Goal: Task Accomplishment & Management: Use online tool/utility

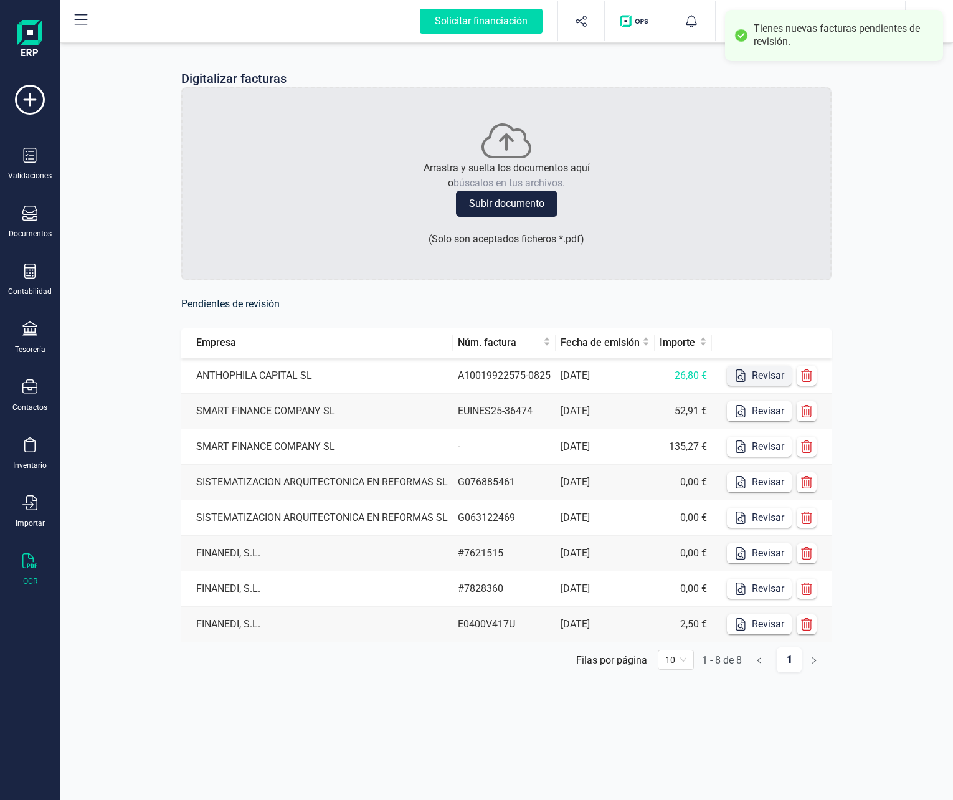
click at [745, 373] on icon "button" at bounding box center [740, 375] width 9 height 12
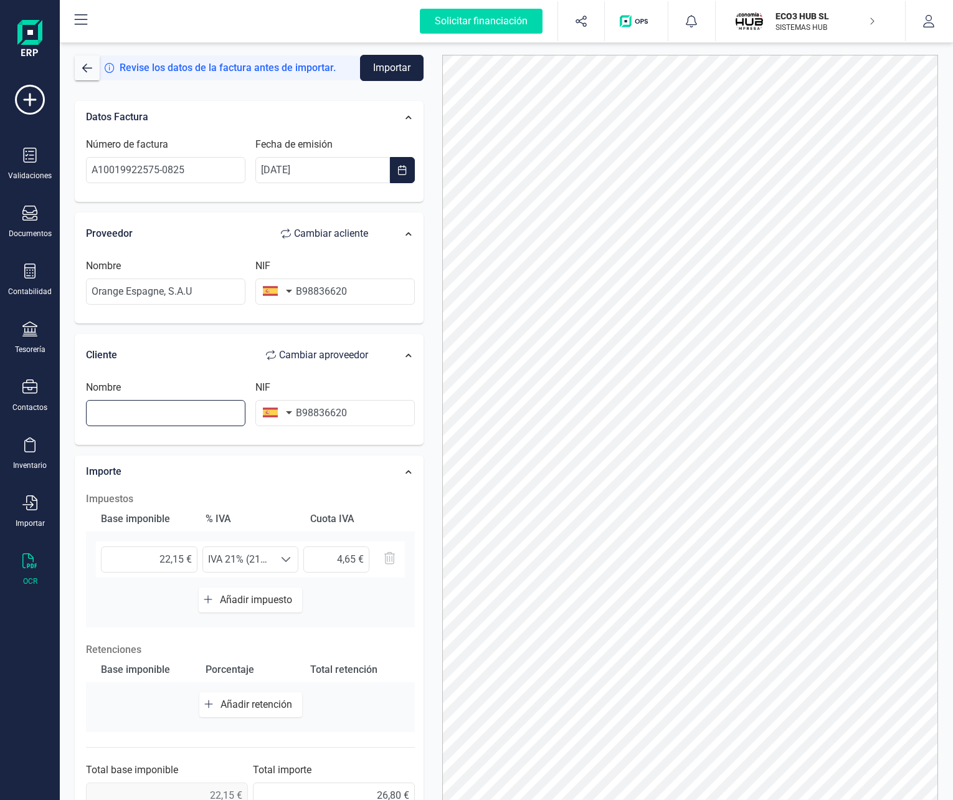
click at [155, 423] on input "text" at bounding box center [165, 413] width 159 height 26
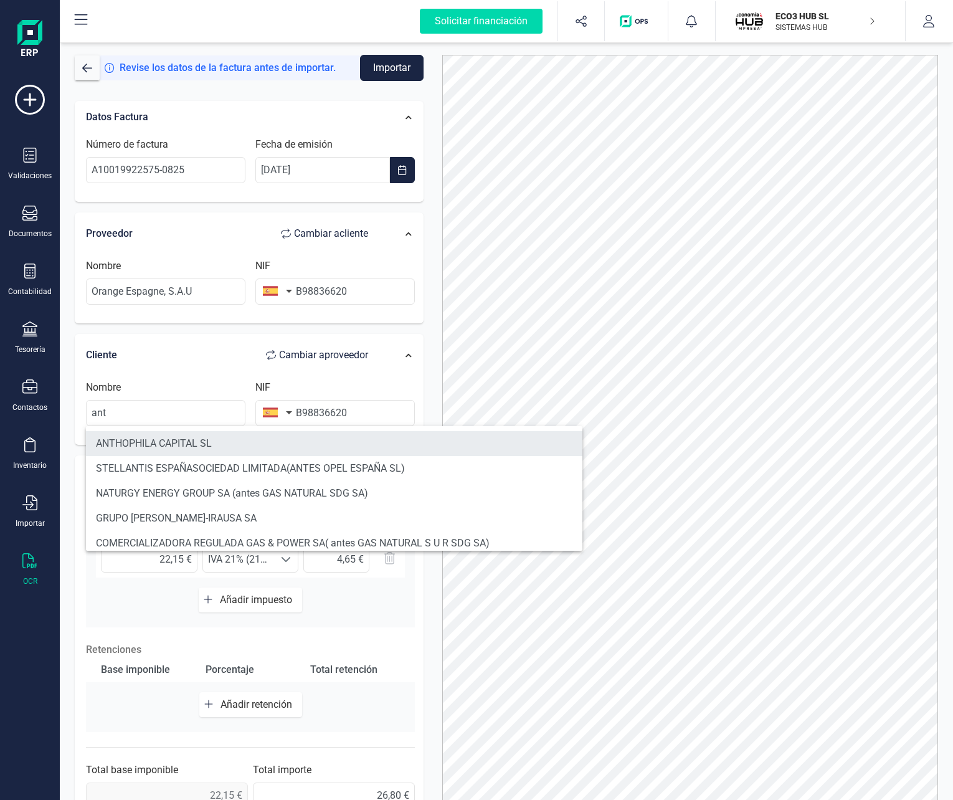
click at [154, 435] on li "ANTHOPHILA CAPITAL SL" at bounding box center [334, 443] width 496 height 25
type input "ANTHOPHILA CAPITAL SL"
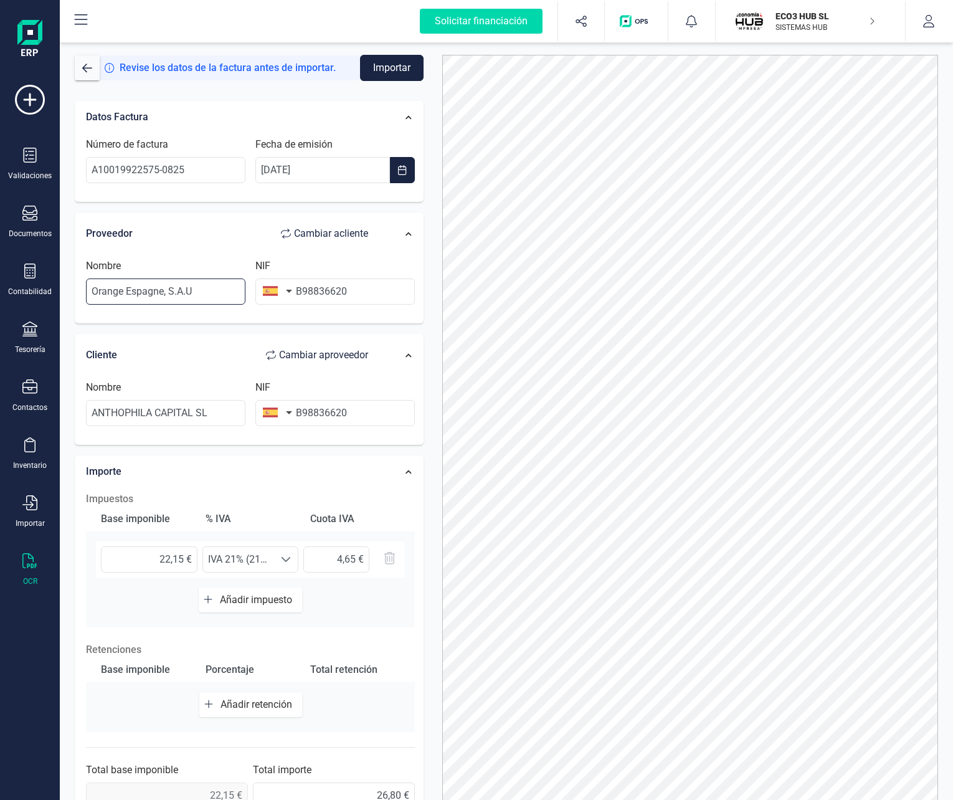
drag, startPoint x: 203, startPoint y: 295, endPoint x: 80, endPoint y: 288, distance: 122.9
click at [80, 288] on div "Nombre Orange [GEOGRAPHIC_DATA], S.A.U NIF B98836620" at bounding box center [250, 286] width 341 height 69
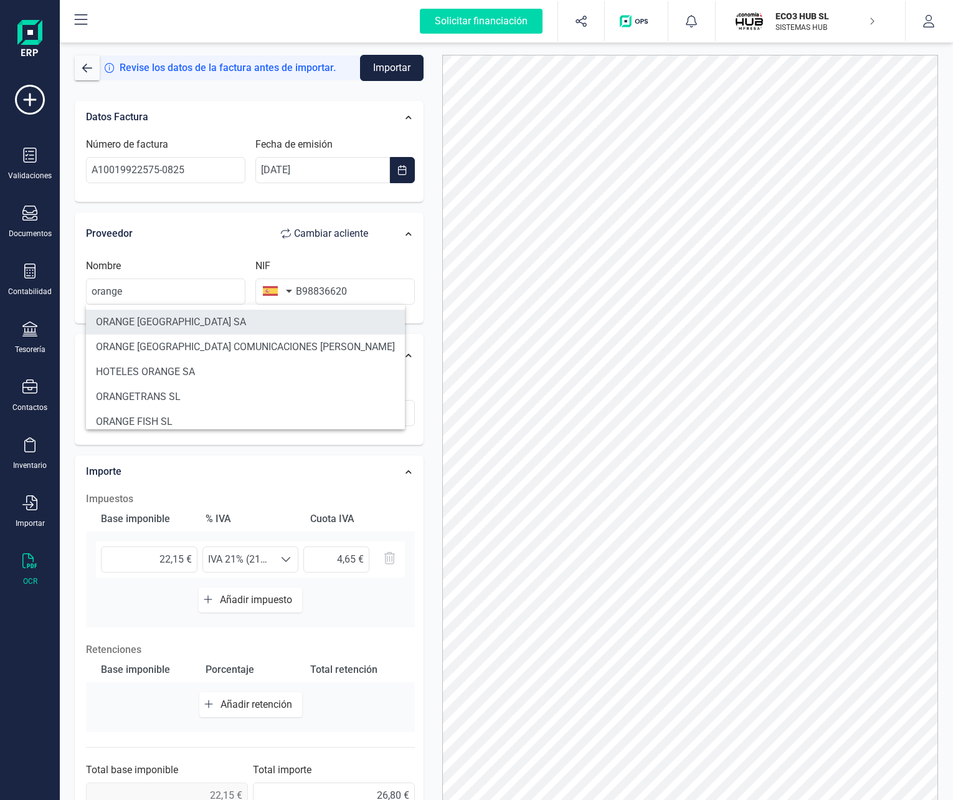
click at [134, 315] on li "ORANGE [GEOGRAPHIC_DATA] SA" at bounding box center [245, 322] width 319 height 25
type input "ORANGE [GEOGRAPHIC_DATA] SA"
type input "A82009812"
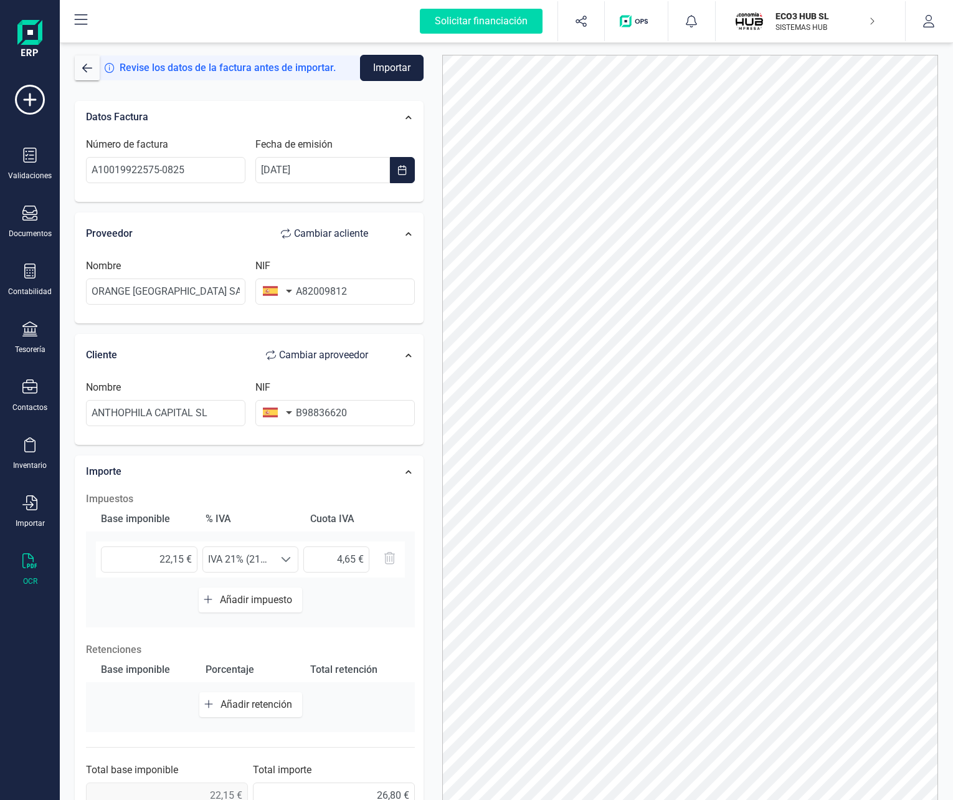
click at [399, 67] on button "Importar" at bounding box center [392, 68] width 64 height 26
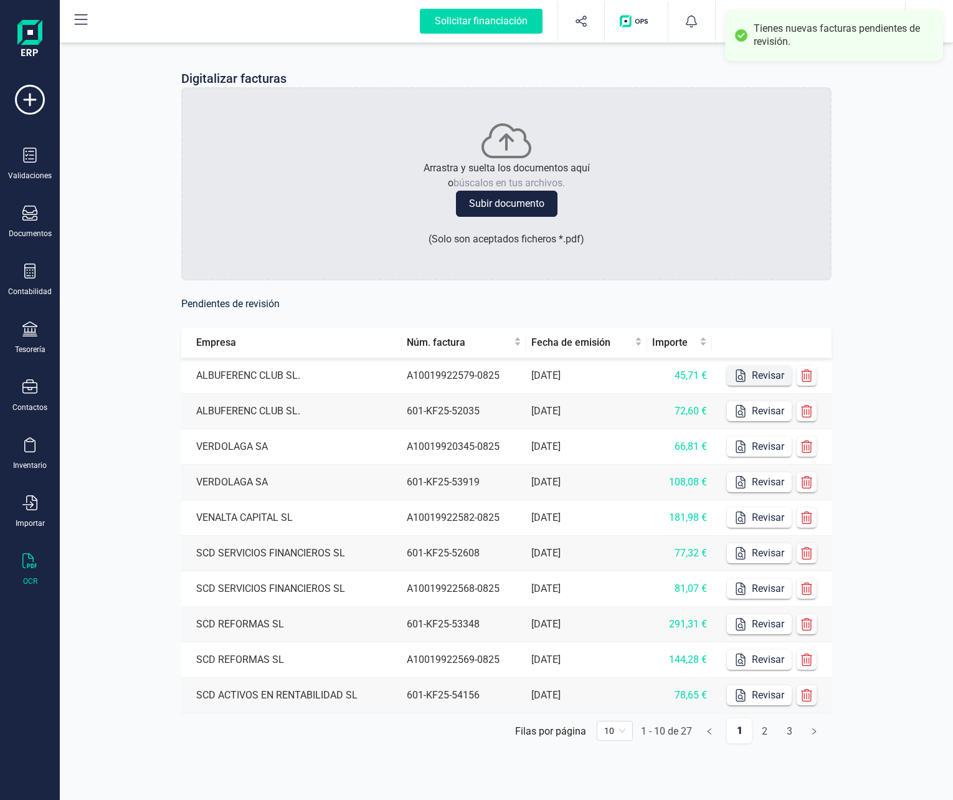
click at [762, 366] on button "Revisar" at bounding box center [759, 376] width 65 height 20
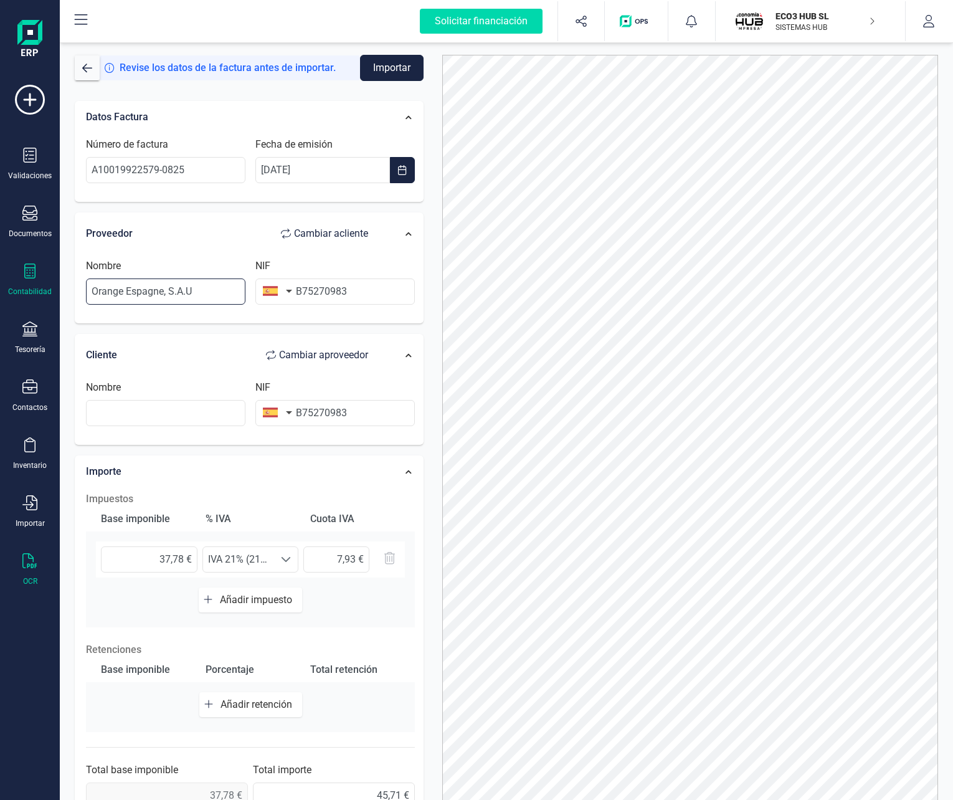
drag, startPoint x: 199, startPoint y: 290, endPoint x: 18, endPoint y: 291, distance: 180.6
click at [18, 291] on div "Solicitar financiación Importaciones completadas 0 / 0 ECO3 HUB SL SISTEMAS HUB…" at bounding box center [476, 400] width 953 height 800
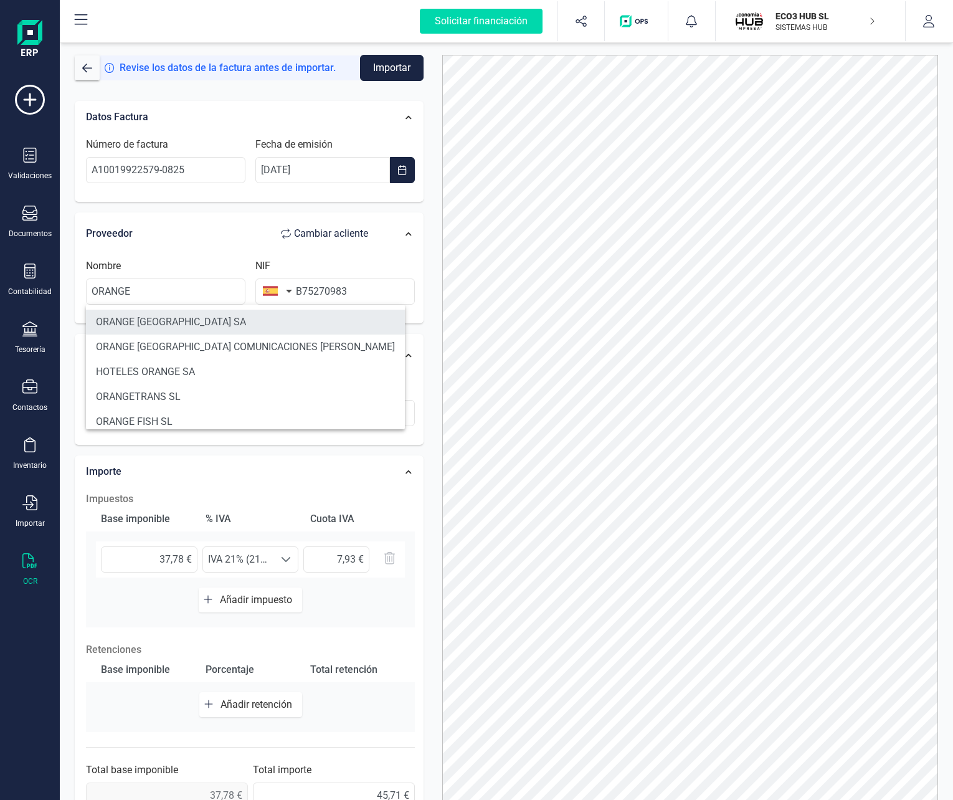
click at [141, 318] on li "ORANGE [GEOGRAPHIC_DATA] SA" at bounding box center [245, 322] width 319 height 25
type input "ORANGE [GEOGRAPHIC_DATA] SA"
type input "A82009812"
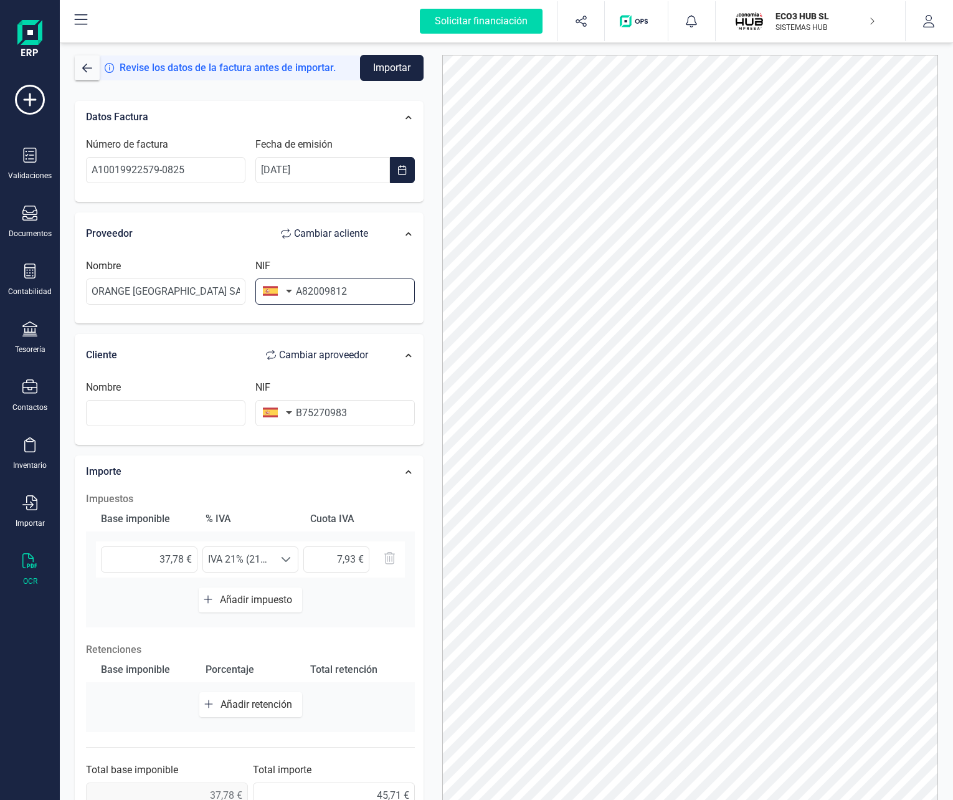
click at [356, 293] on input "A82009812" at bounding box center [334, 291] width 159 height 26
click at [146, 406] on input "text" at bounding box center [165, 413] width 159 height 26
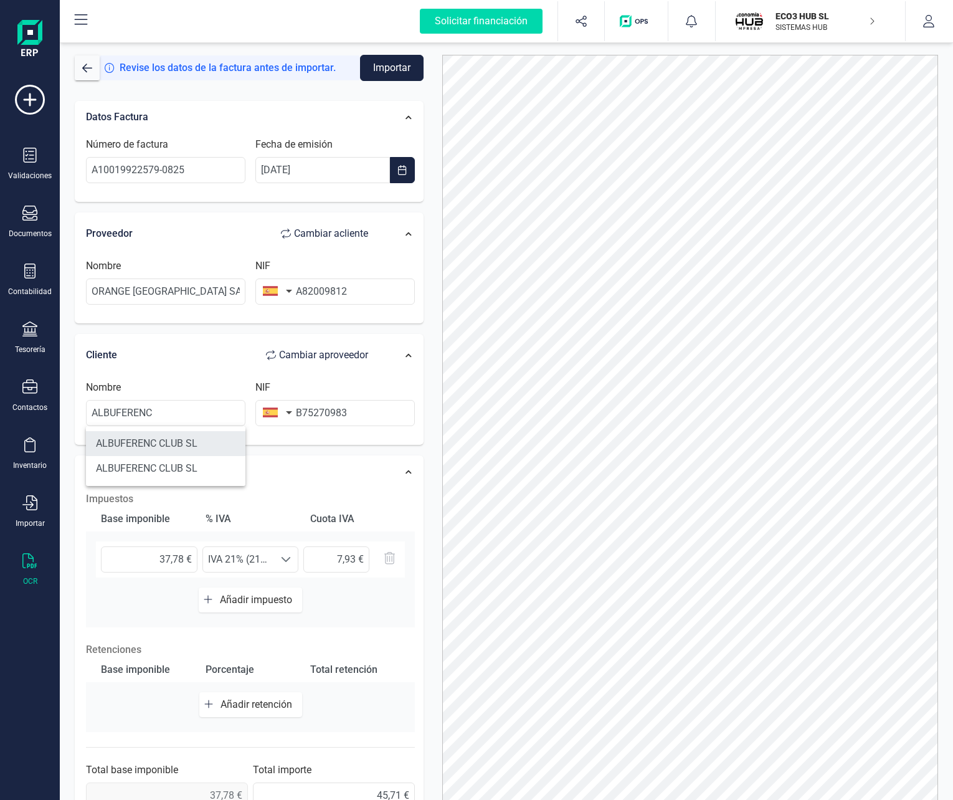
click at [165, 440] on li "ALBUFERENC CLUB SL" at bounding box center [165, 443] width 159 height 25
type input "ALBUFERENC CLUB SL"
click at [384, 75] on button "Importar" at bounding box center [392, 68] width 64 height 26
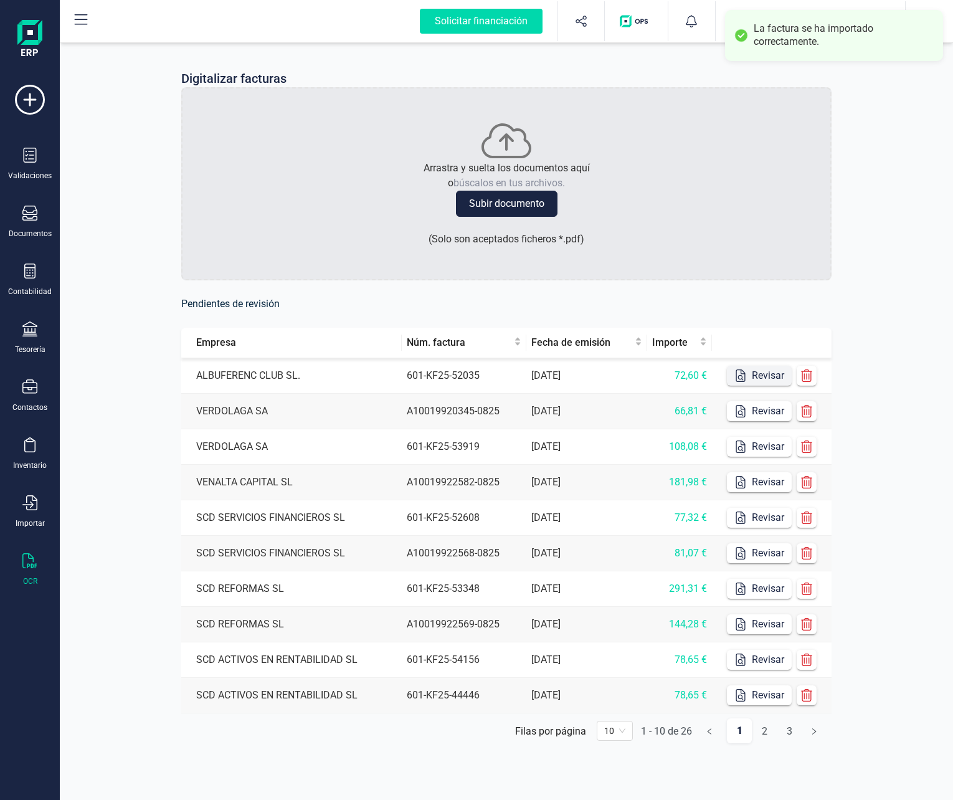
click at [742, 373] on icon "button" at bounding box center [740, 375] width 12 height 12
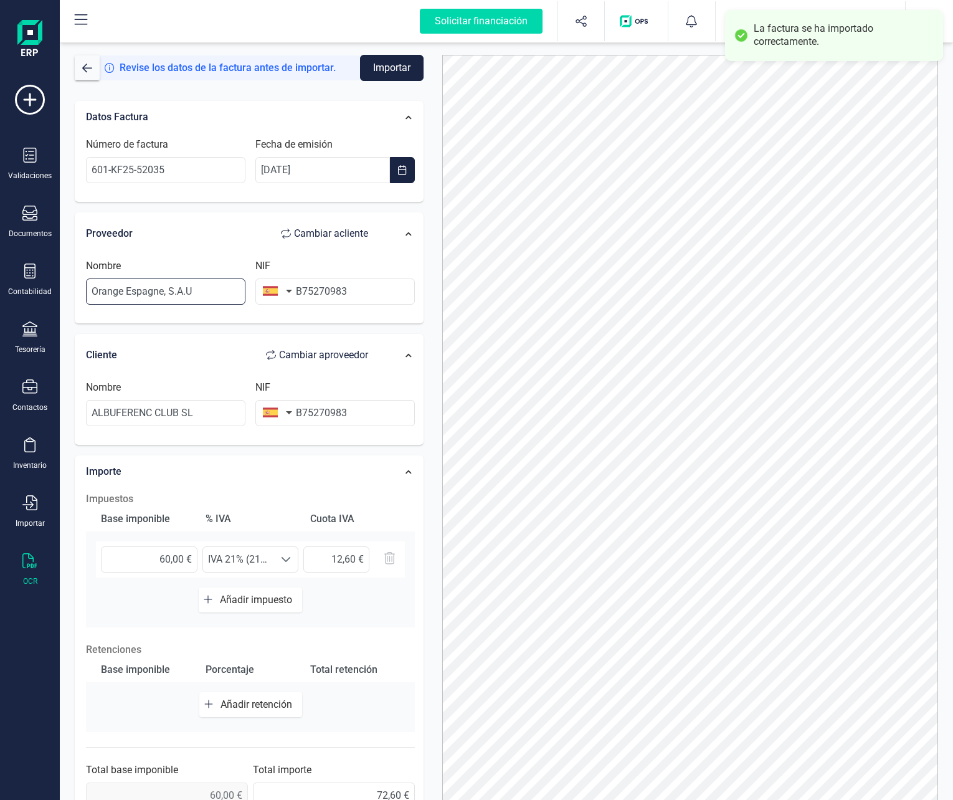
drag, startPoint x: 208, startPoint y: 290, endPoint x: 62, endPoint y: 293, distance: 145.8
click at [62, 293] on div "Revise los datos de la factura antes de importar. Importar Datos Factura Número…" at bounding box center [506, 420] width 893 height 760
click at [321, 295] on input "B75270983" at bounding box center [334, 291] width 159 height 26
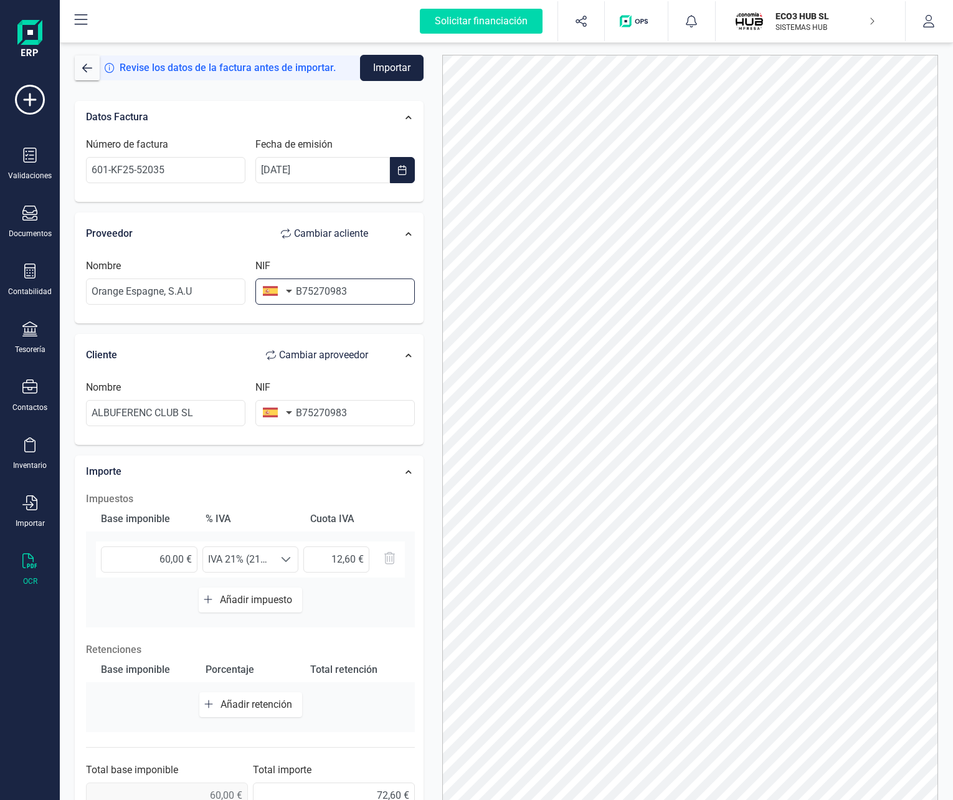
click at [321, 295] on input "B75270983" at bounding box center [334, 291] width 159 height 26
paste input "A82009812"
type input "A82009812"
drag, startPoint x: 194, startPoint y: 410, endPoint x: 235, endPoint y: 418, distance: 41.8
click at [195, 410] on input "ALBUFERENC CLUB SL" at bounding box center [165, 413] width 159 height 26
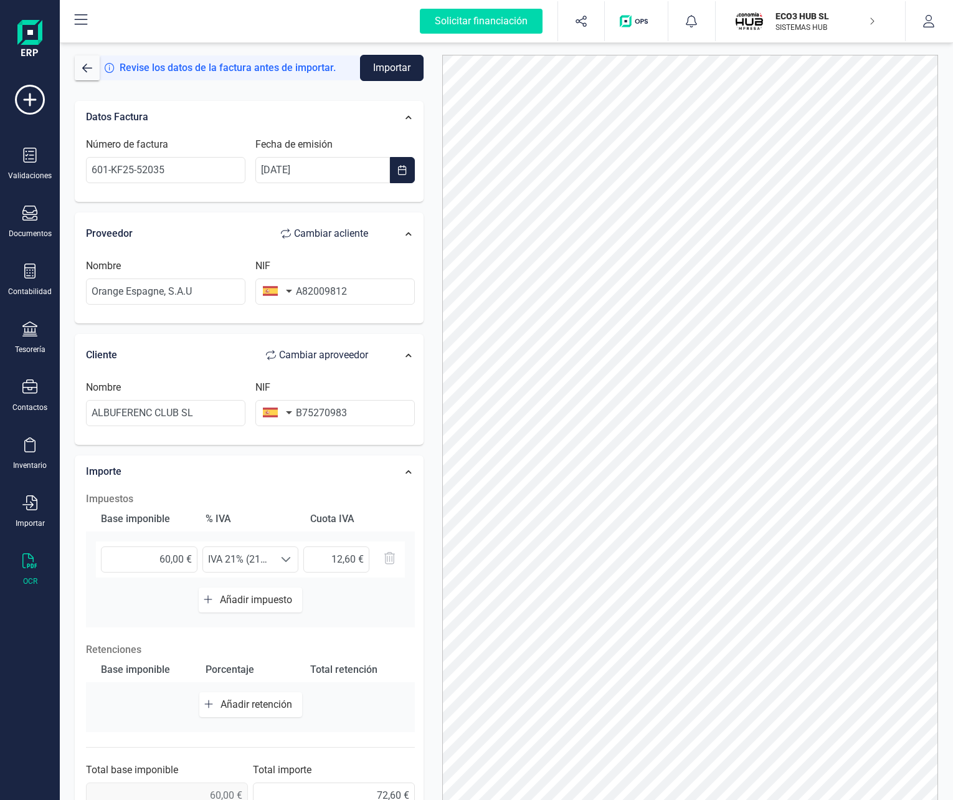
click at [392, 73] on button "Importar" at bounding box center [392, 68] width 64 height 26
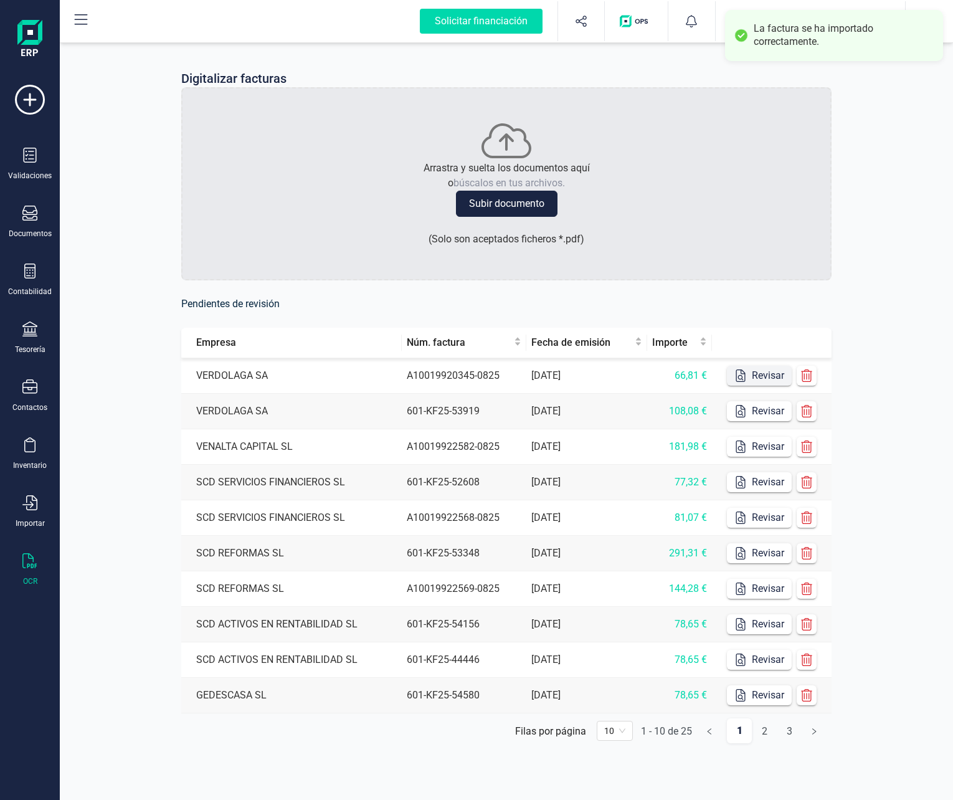
click at [762, 370] on button "Revisar" at bounding box center [759, 376] width 65 height 20
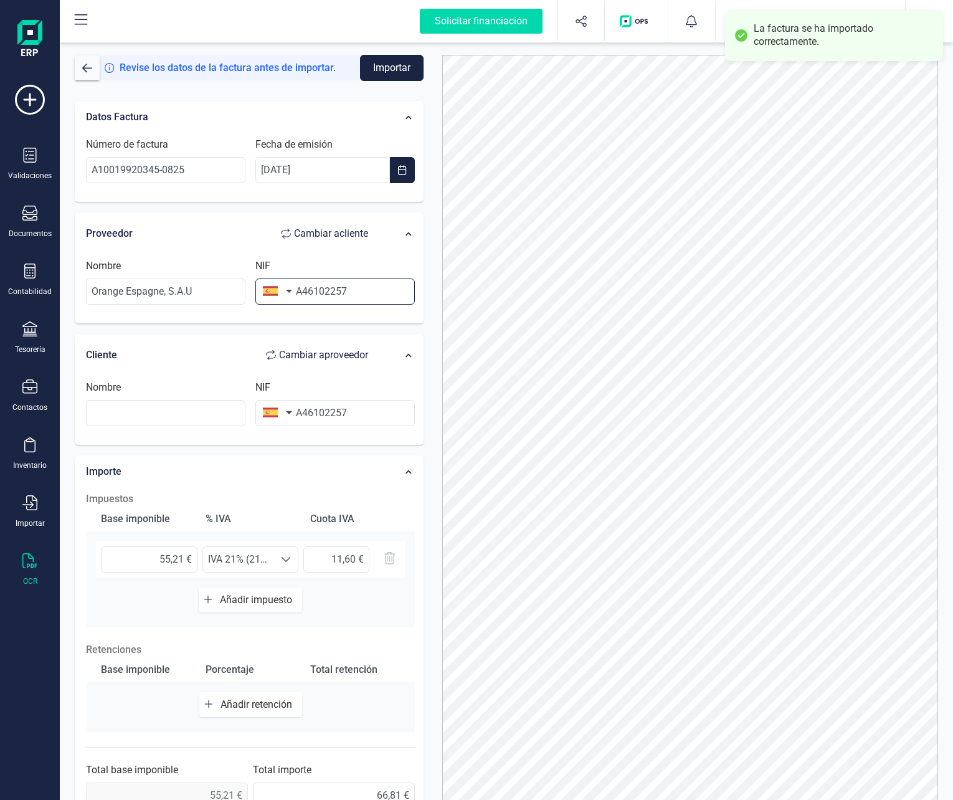
click at [306, 293] on input "A46102257" at bounding box center [334, 291] width 159 height 26
paste input "82009812"
type input "A82009812"
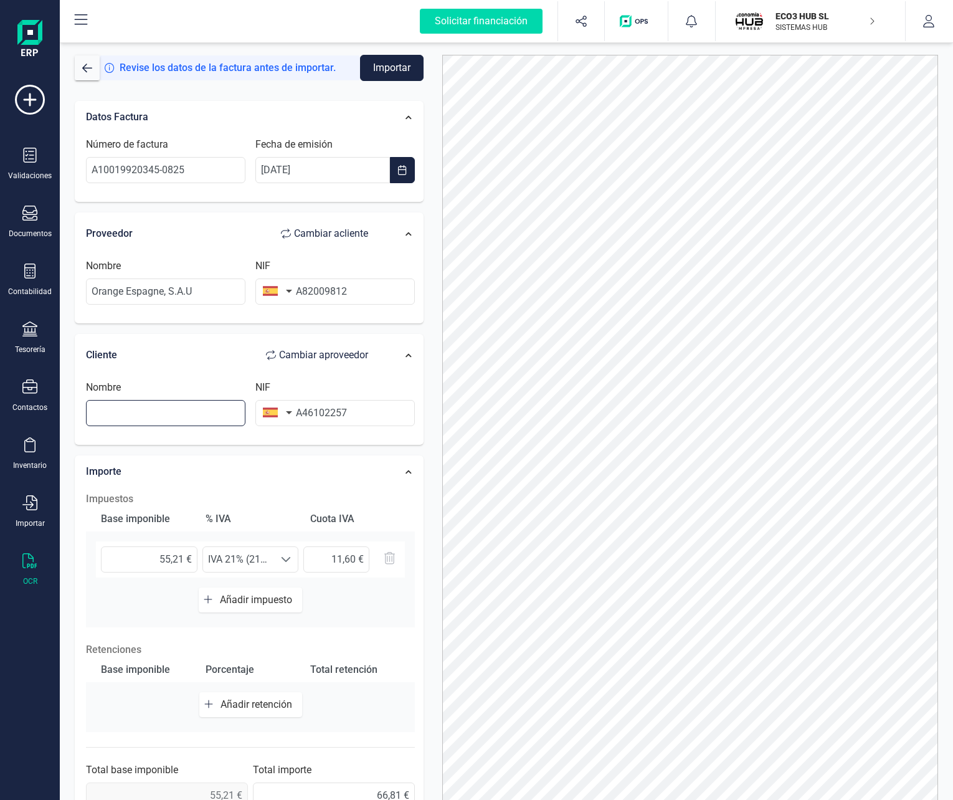
click at [209, 412] on input "text" at bounding box center [165, 413] width 159 height 26
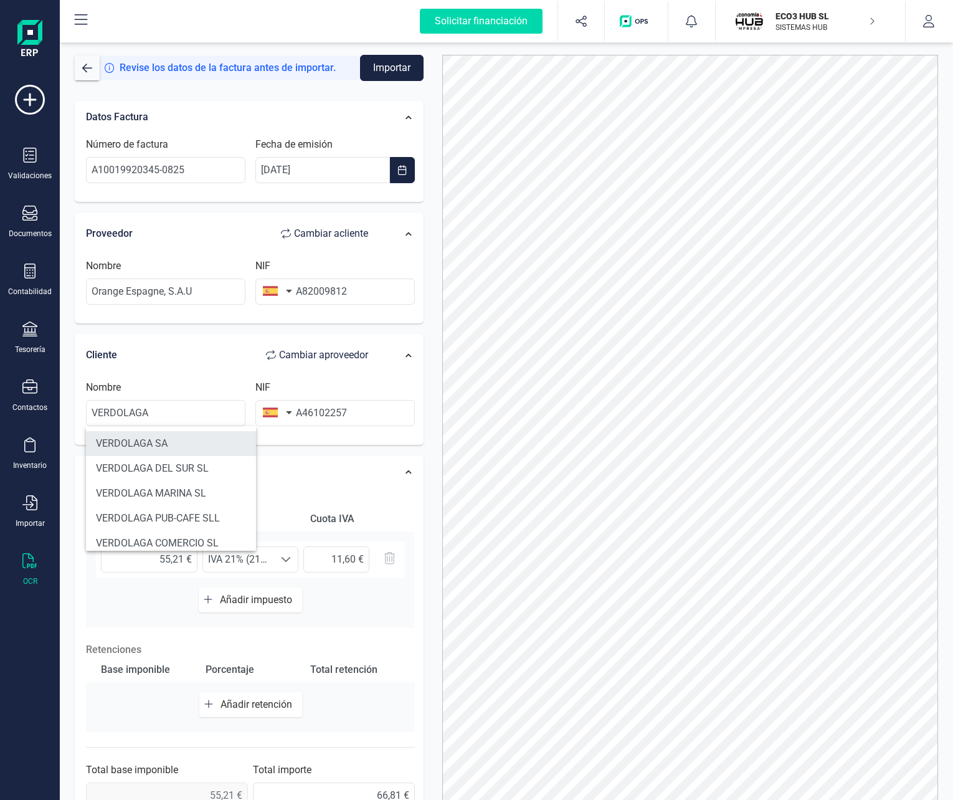
click at [179, 440] on li "VERDOLAGA SA" at bounding box center [171, 443] width 170 height 25
type input "VERDOLAGA SA"
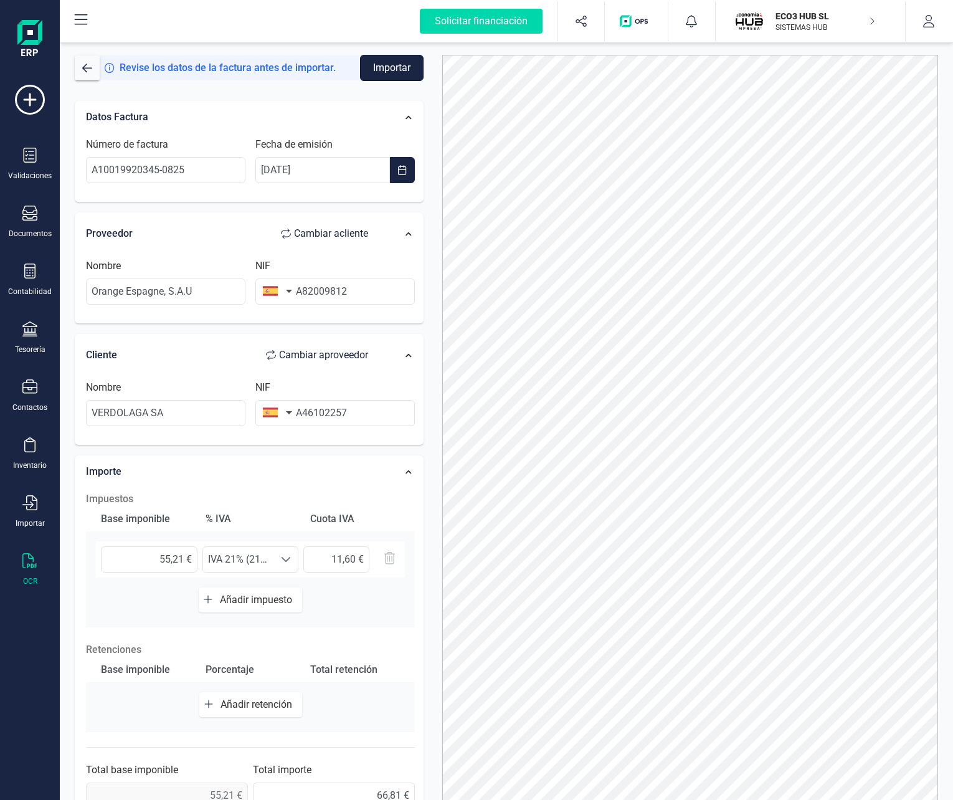
click at [394, 66] on button "Importar" at bounding box center [392, 68] width 64 height 26
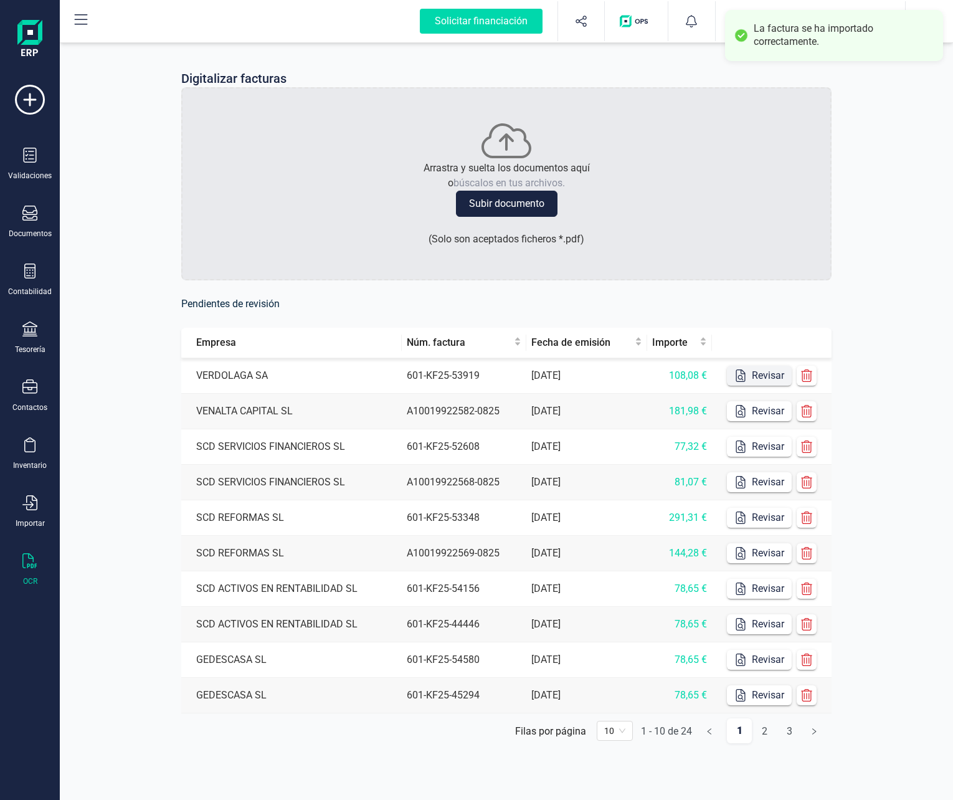
click at [767, 377] on button "Revisar" at bounding box center [759, 376] width 65 height 20
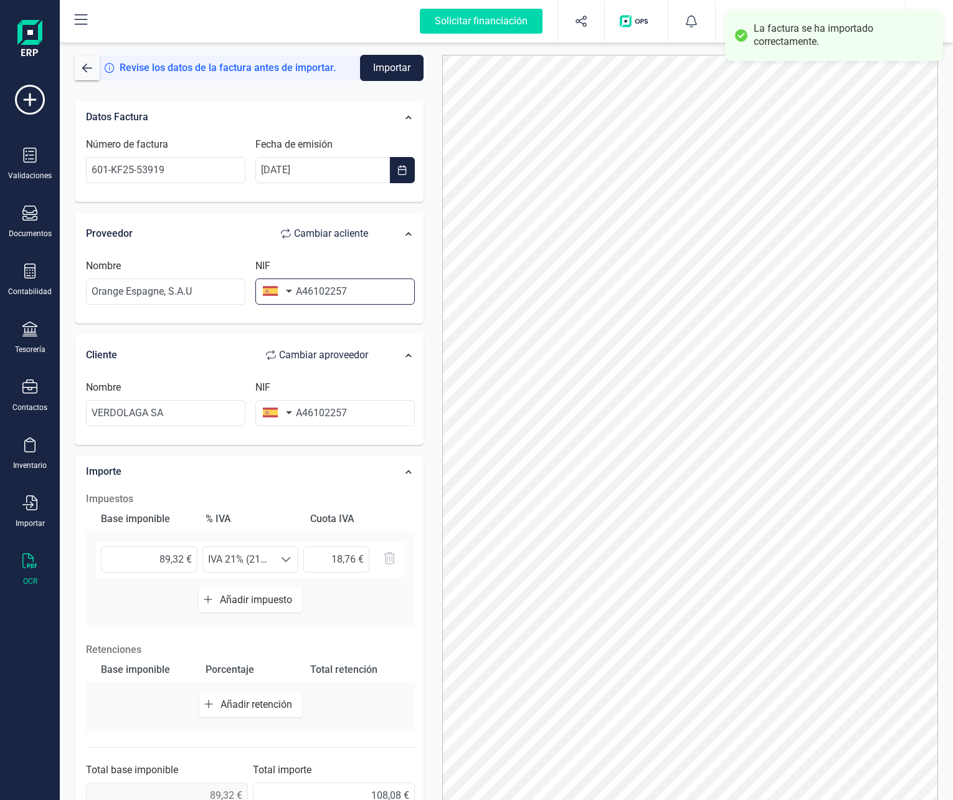
click at [306, 293] on input "A46102257" at bounding box center [334, 291] width 159 height 26
click at [331, 293] on input "A46102257" at bounding box center [334, 291] width 159 height 26
paste input "82009812"
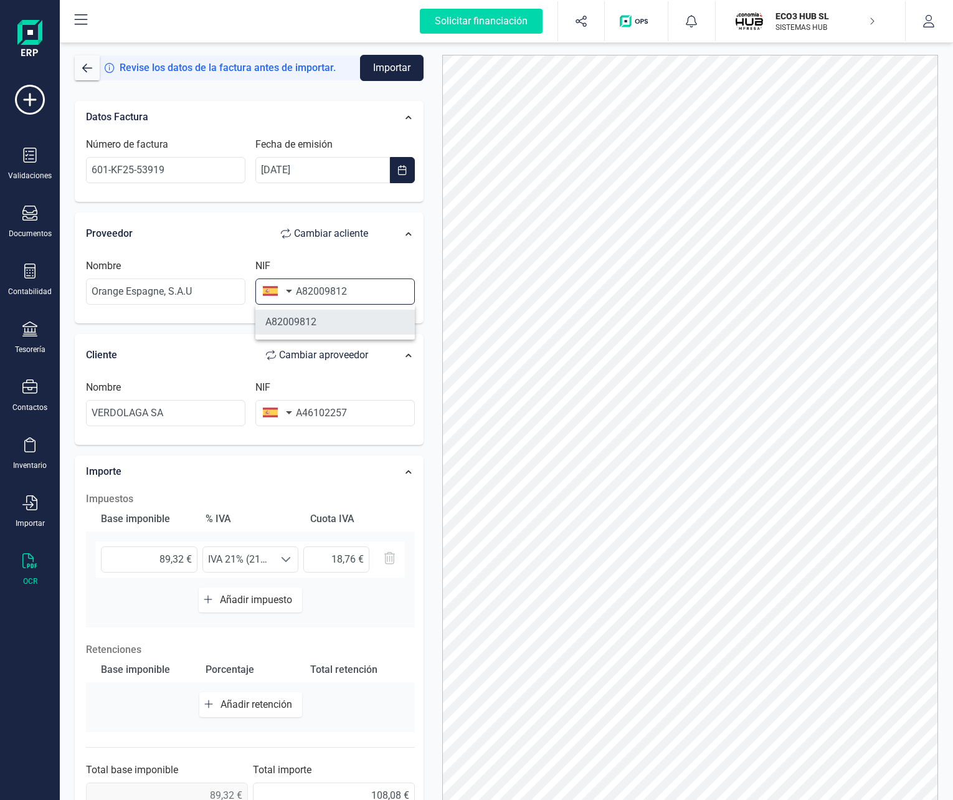
type input "A82009812"
click at [317, 326] on li "A82009812" at bounding box center [334, 322] width 159 height 25
type input "ORANGE [GEOGRAPHIC_DATA] SA"
click at [397, 83] on form "Revise los datos de la factura antes de importar. Importar Datos Factura Número…" at bounding box center [249, 453] width 349 height 796
click at [397, 74] on button "Importar" at bounding box center [392, 68] width 64 height 26
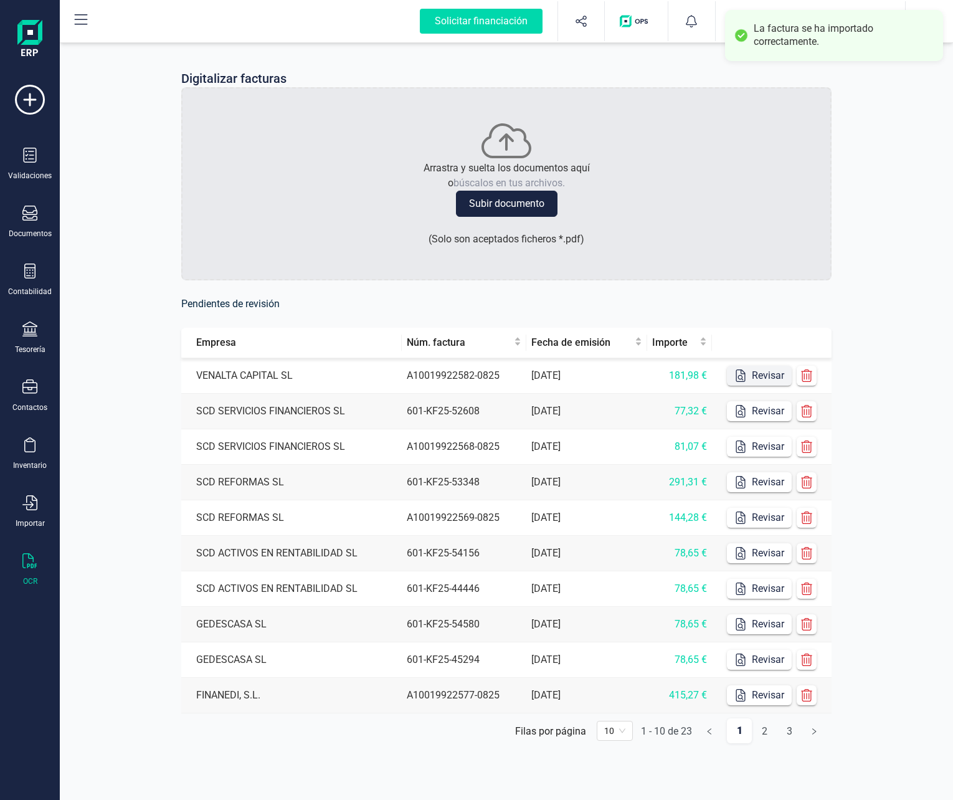
click at [759, 373] on button "Revisar" at bounding box center [759, 376] width 65 height 20
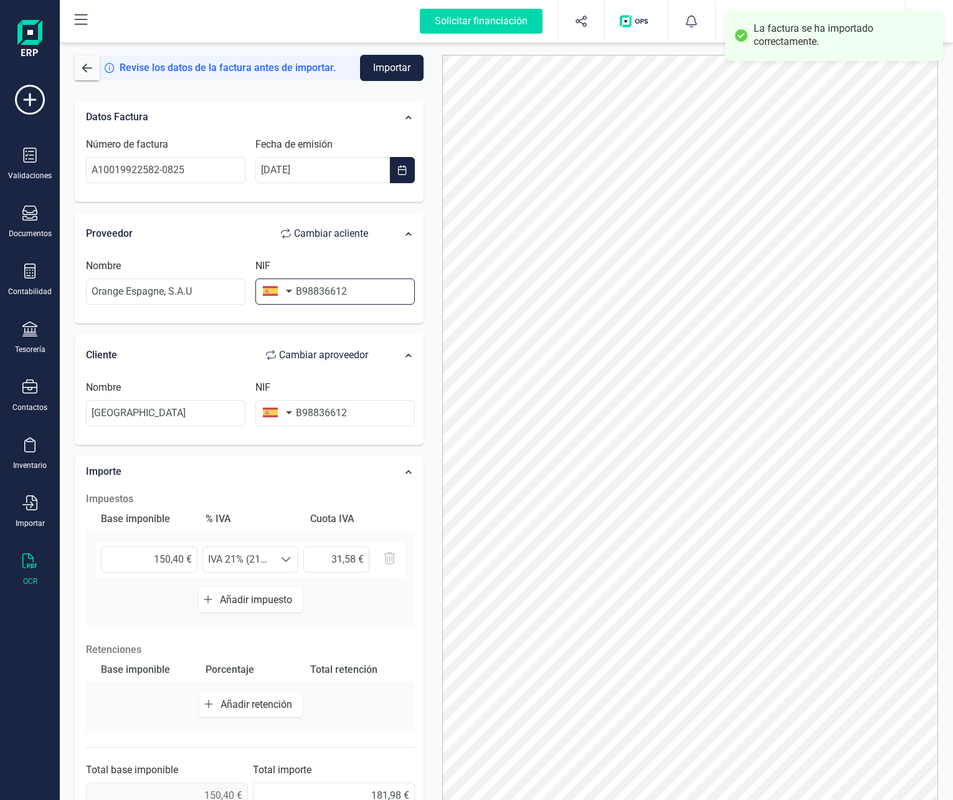
click at [316, 281] on input "B98836612" at bounding box center [334, 291] width 159 height 26
paste input "A820098"
type input "A82009812"
click at [358, 289] on input "A82009812" at bounding box center [334, 291] width 159 height 26
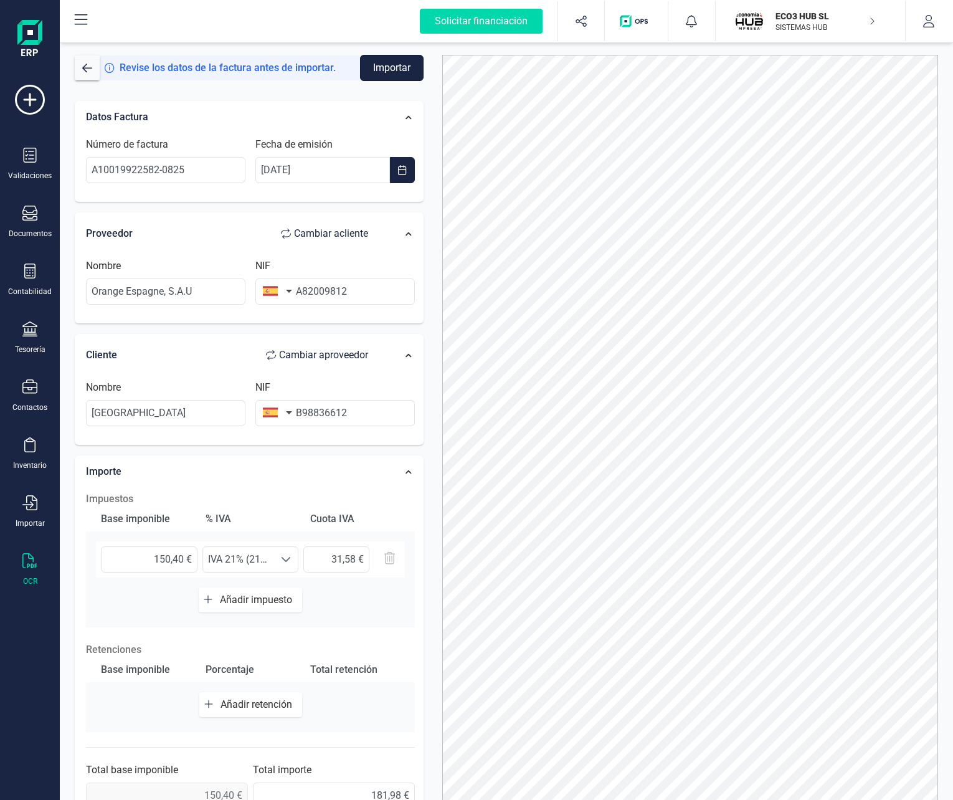
click at [377, 73] on button "Importar" at bounding box center [392, 68] width 64 height 26
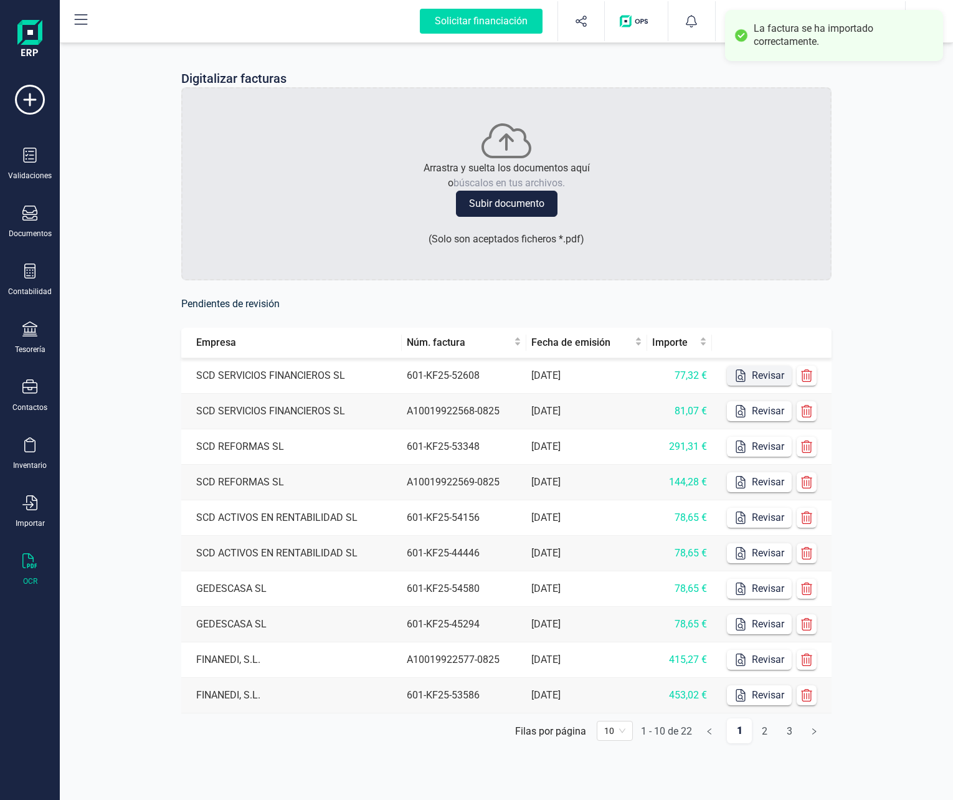
click at [739, 371] on icon "button" at bounding box center [740, 375] width 12 height 12
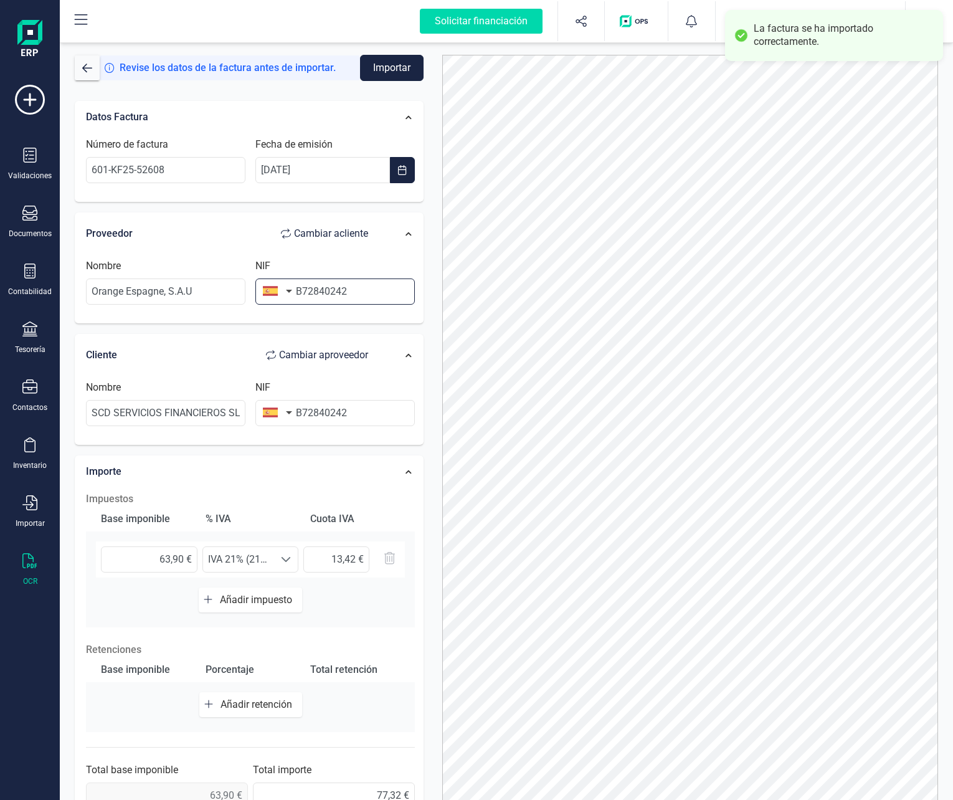
click at [311, 288] on input "B72840242" at bounding box center [334, 291] width 159 height 26
paste input "A8200981"
type input "A82009812"
click at [377, 71] on button "Importar" at bounding box center [392, 68] width 64 height 26
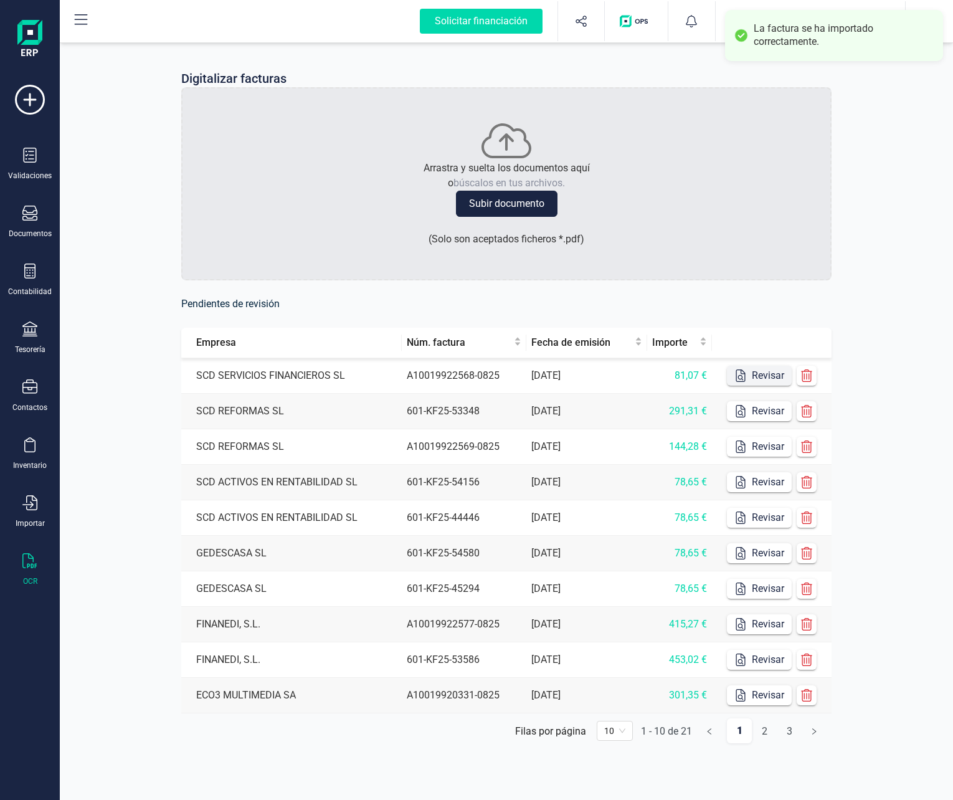
click at [767, 381] on button "Revisar" at bounding box center [759, 376] width 65 height 20
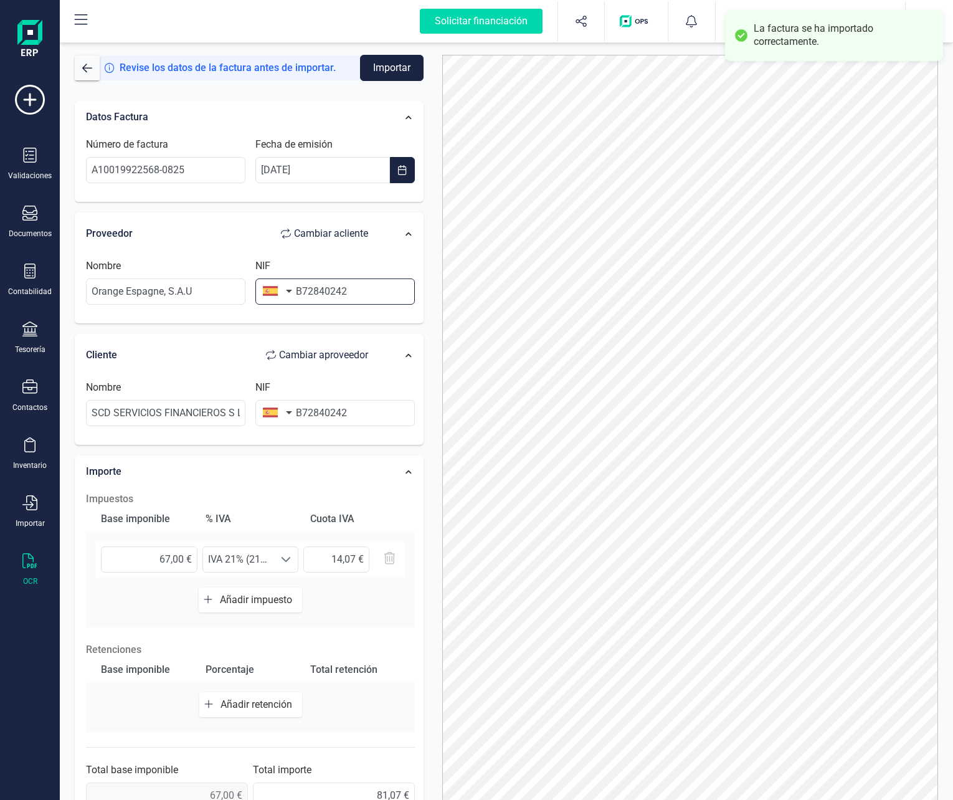
click at [348, 298] on input "B72840242" at bounding box center [334, 291] width 159 height 26
paste input "A8200981"
type input "A82009812"
click at [397, 65] on button "Importar" at bounding box center [392, 68] width 64 height 26
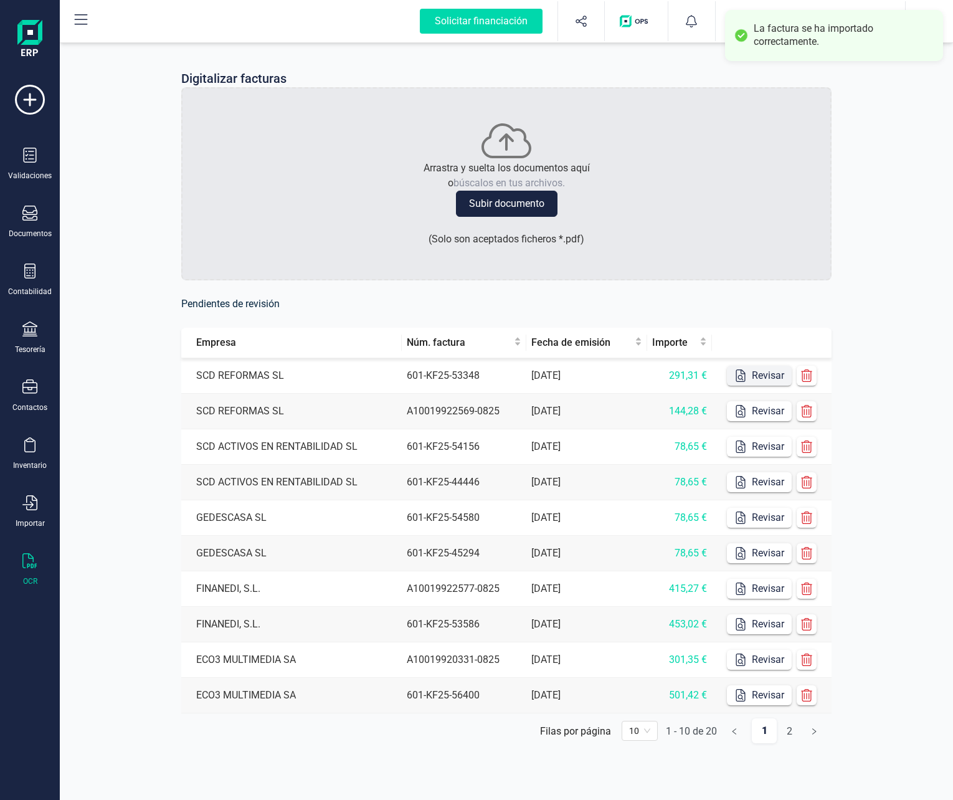
click at [770, 372] on button "Revisar" at bounding box center [759, 376] width 65 height 20
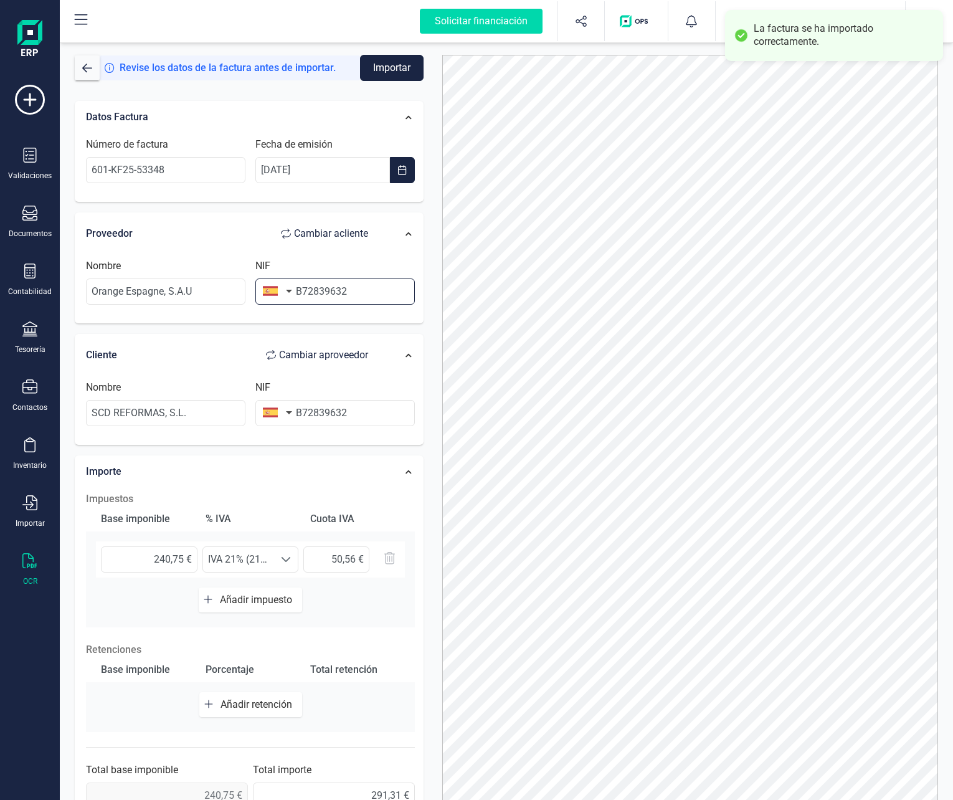
click at [324, 287] on input "B72839632" at bounding box center [334, 291] width 159 height 26
paste input "A8200981"
type input "A82009812"
click at [386, 72] on button "Importar" at bounding box center [392, 68] width 64 height 26
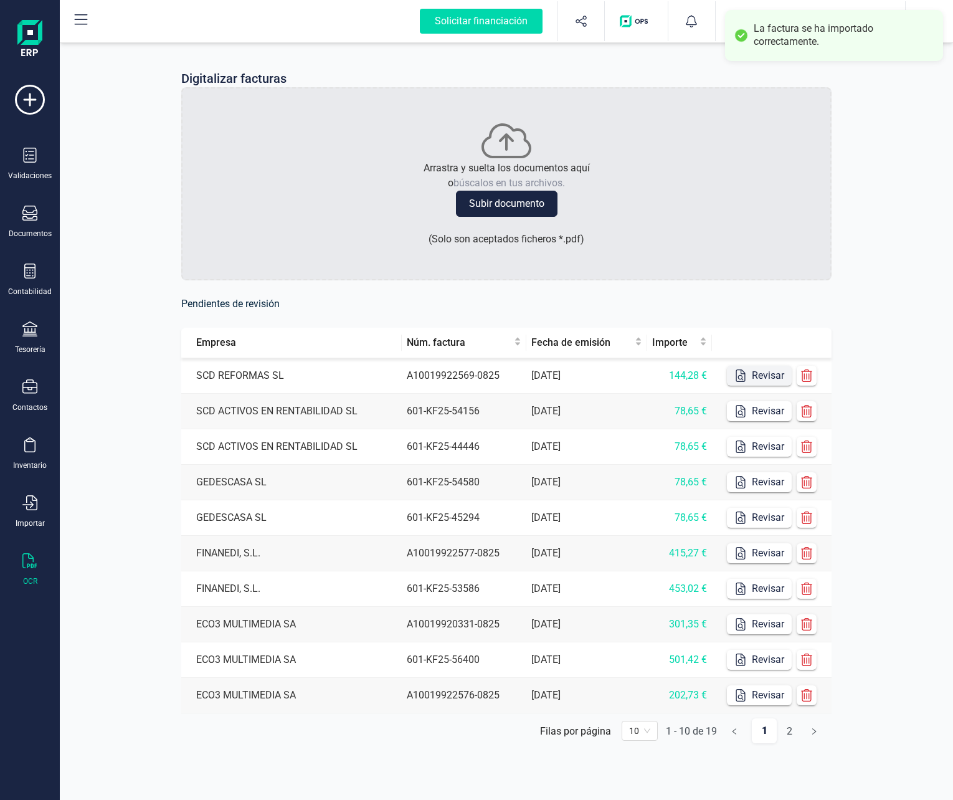
click at [762, 377] on button "Revisar" at bounding box center [759, 376] width 65 height 20
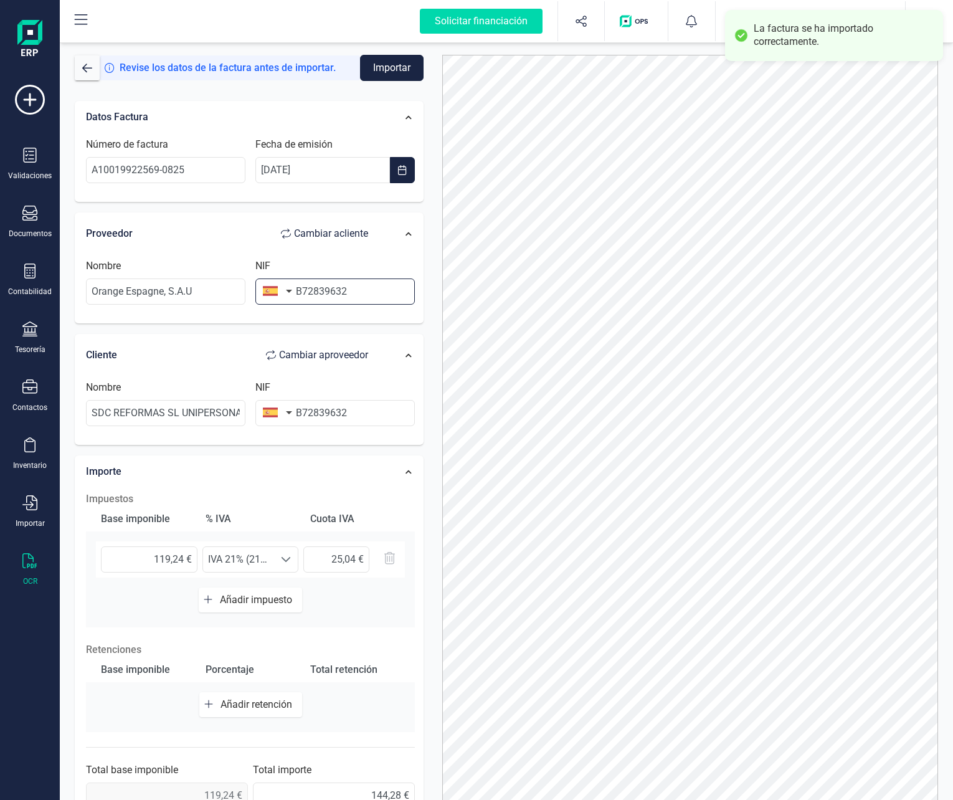
click at [351, 288] on input "B72839632" at bounding box center [334, 291] width 159 height 26
paste input "A8200981"
type input "A82009812"
click at [381, 70] on button "Importar" at bounding box center [392, 68] width 64 height 26
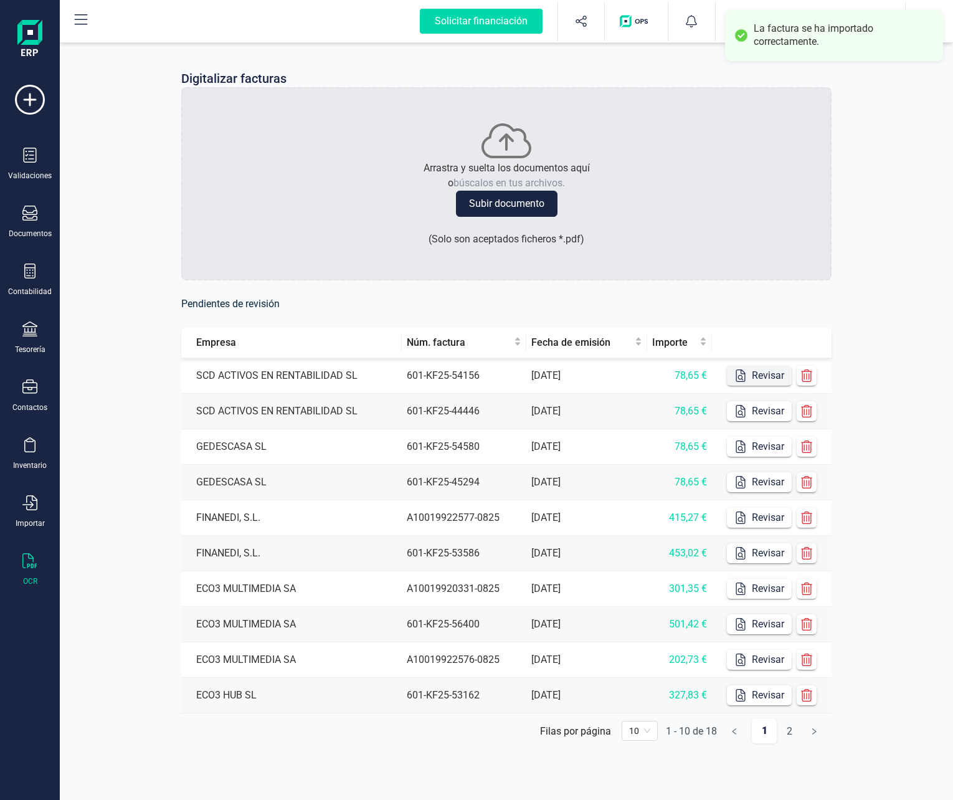
click at [745, 377] on icon "button" at bounding box center [740, 375] width 12 height 12
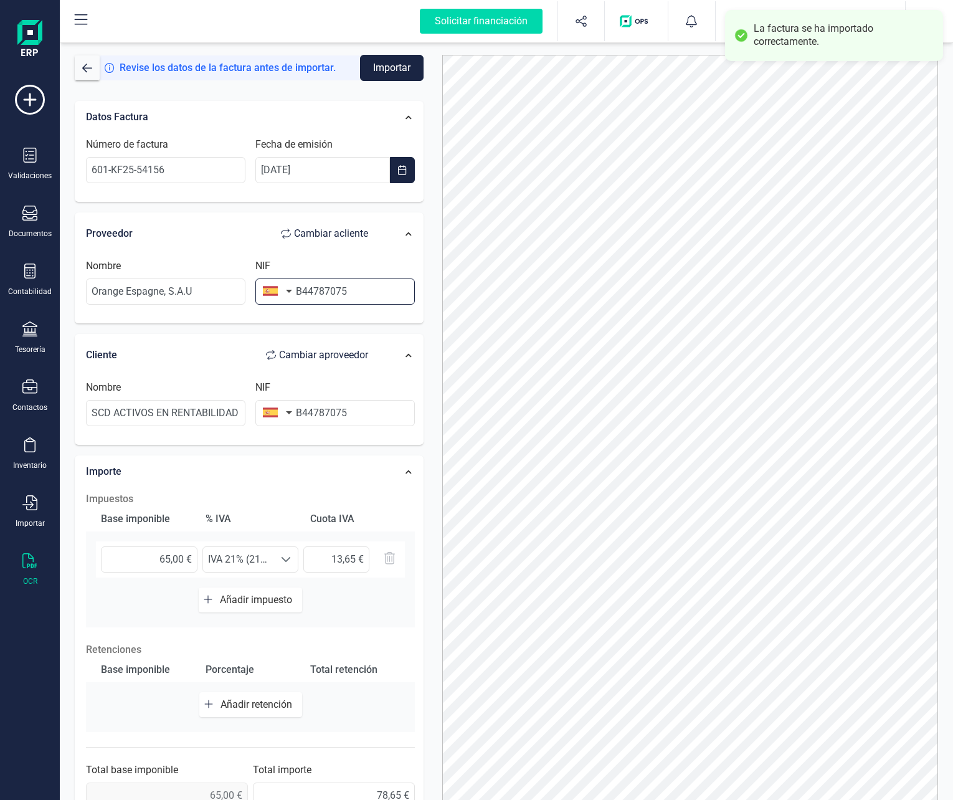
click at [337, 280] on input "B44787075" at bounding box center [334, 291] width 159 height 26
paste input "A82009812"
type input "A82009812"
click at [392, 65] on button "Importar" at bounding box center [392, 68] width 64 height 26
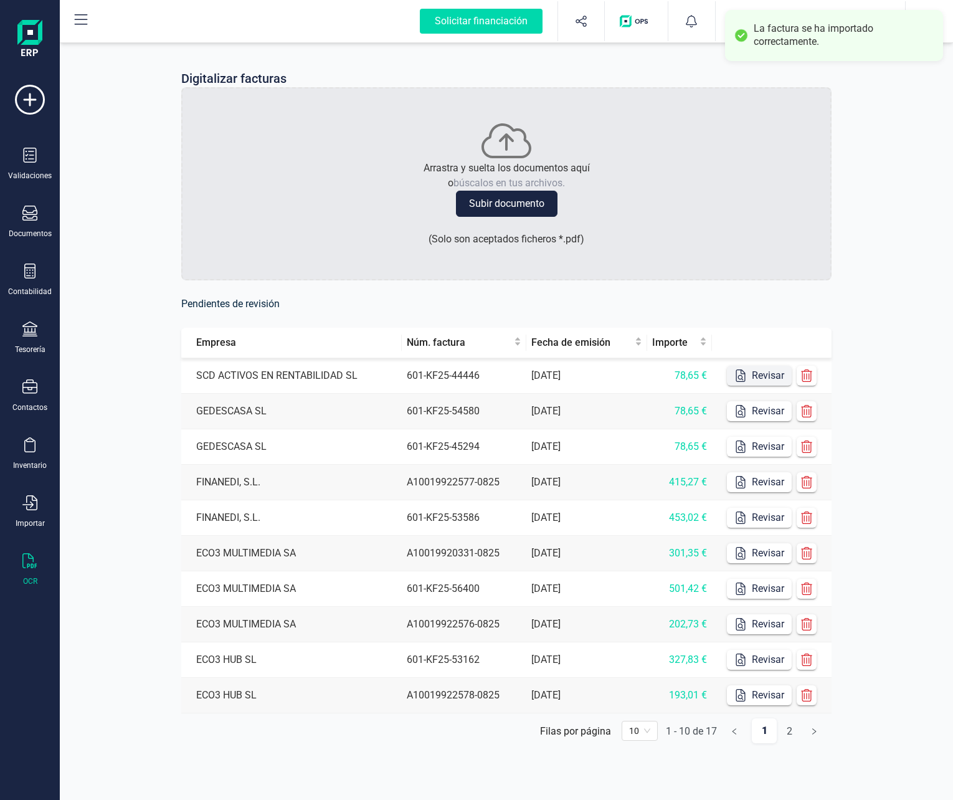
click at [734, 366] on button "Revisar" at bounding box center [759, 376] width 65 height 20
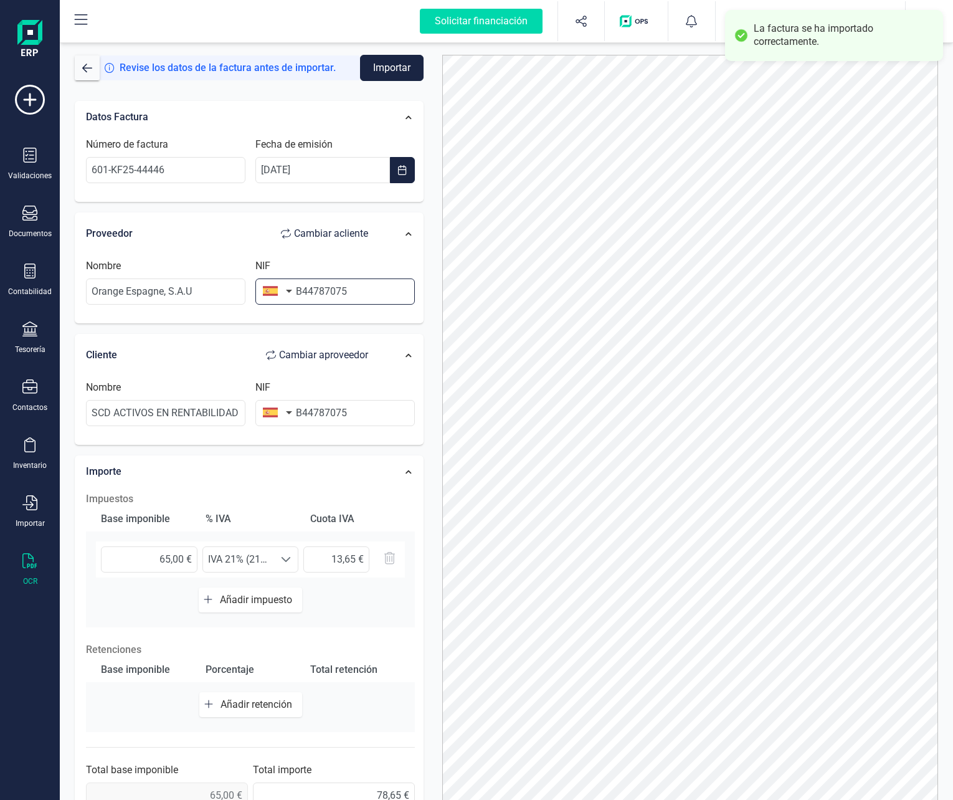
click at [333, 303] on input "B44787075" at bounding box center [334, 291] width 159 height 26
click at [336, 293] on input "B44787075" at bounding box center [334, 291] width 159 height 26
paste input "A82009812"
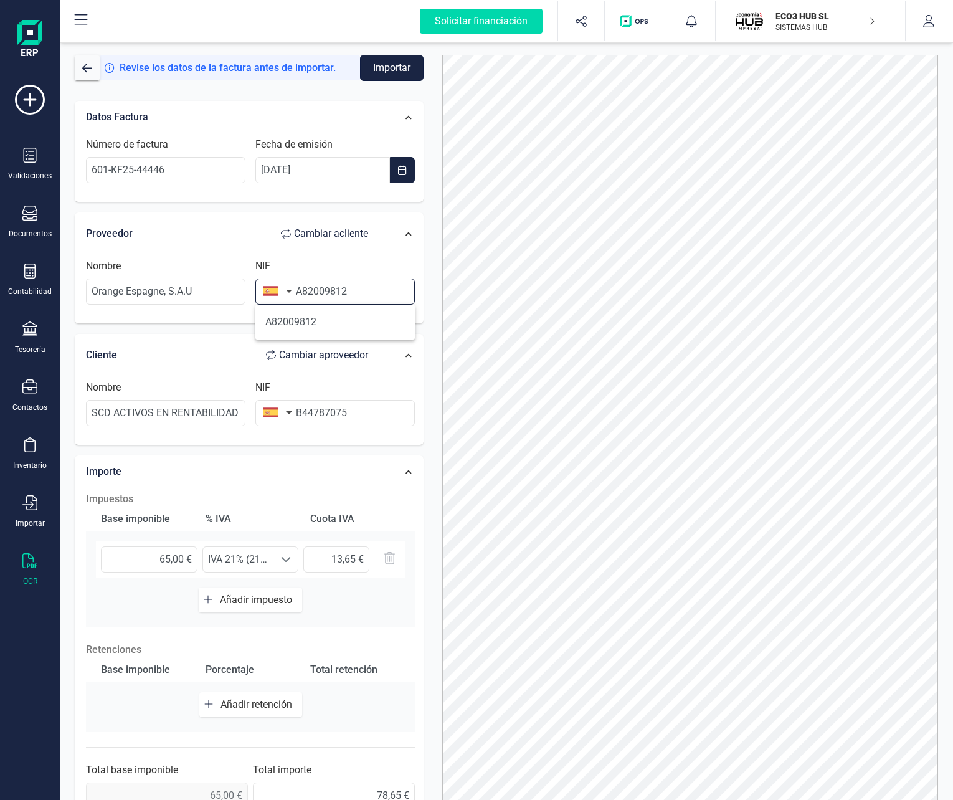
type input "A82009812"
click at [386, 73] on button "Importar" at bounding box center [392, 68] width 64 height 26
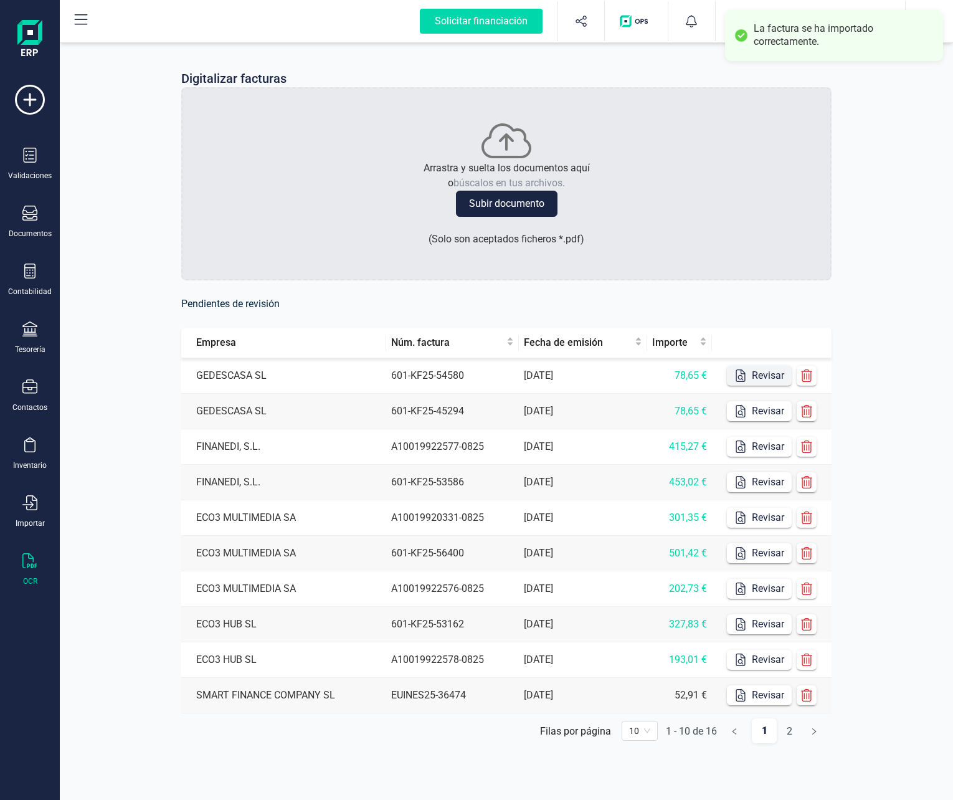
click at [762, 371] on button "Revisar" at bounding box center [759, 376] width 65 height 20
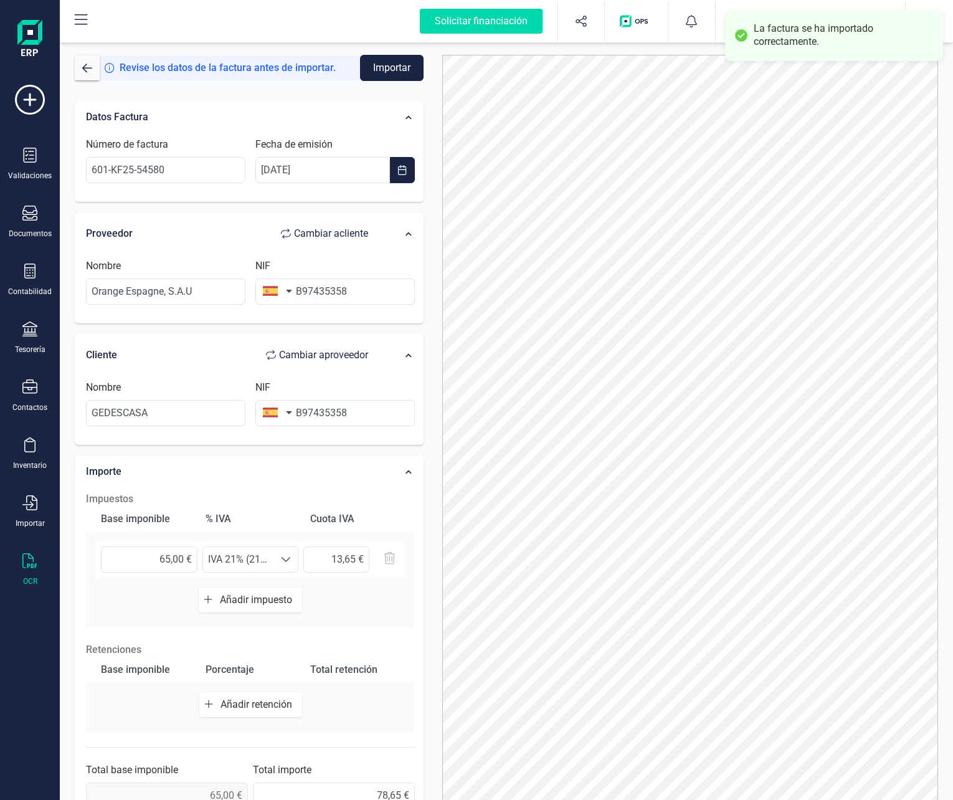
click at [333, 271] on div "NIF B97435358" at bounding box center [334, 281] width 169 height 46
click at [329, 282] on input "B97435358" at bounding box center [334, 291] width 159 height 26
paste input "A82009812"
type input "A82009812"
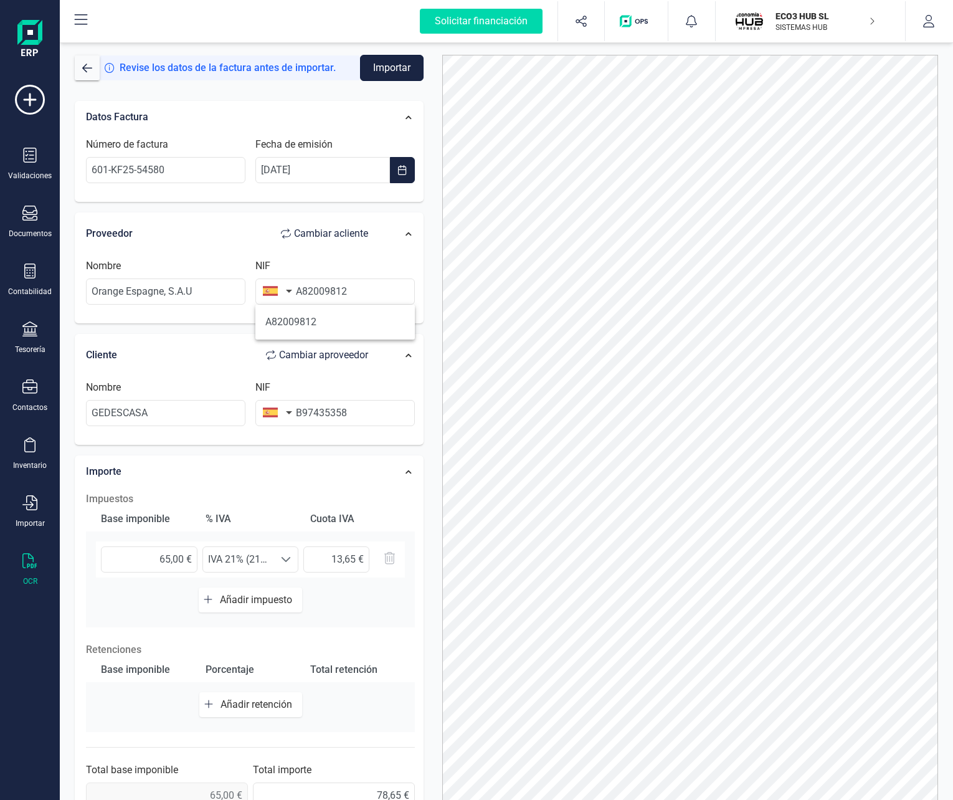
click at [383, 69] on button "Importar" at bounding box center [392, 68] width 64 height 26
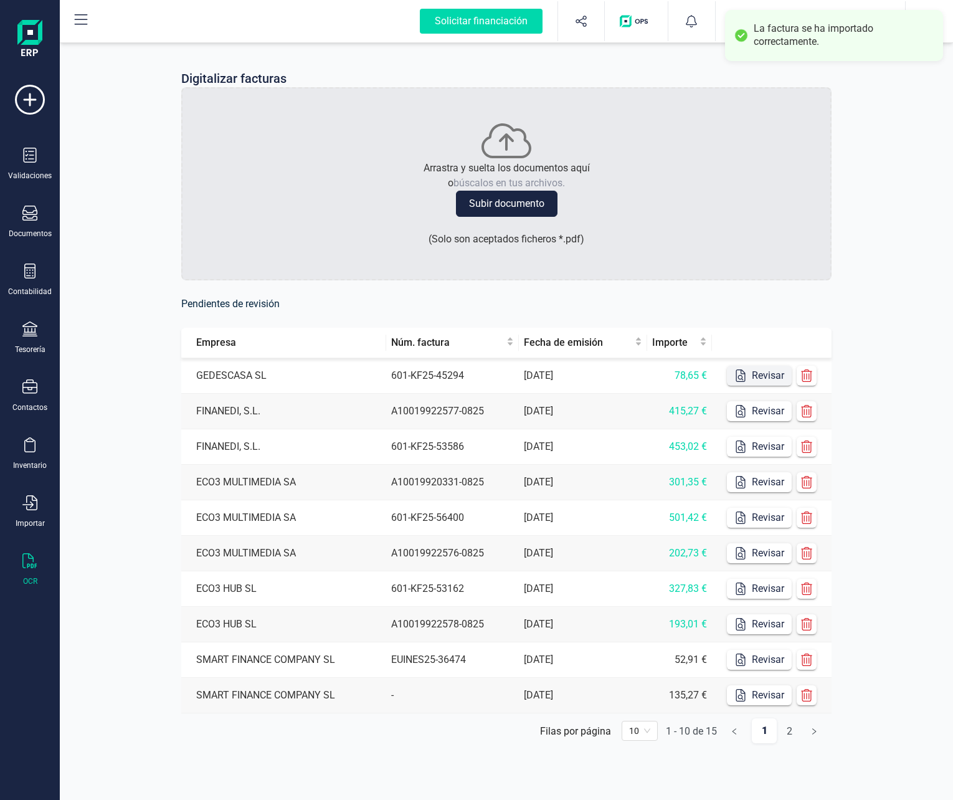
click at [749, 379] on button "Revisar" at bounding box center [759, 376] width 65 height 20
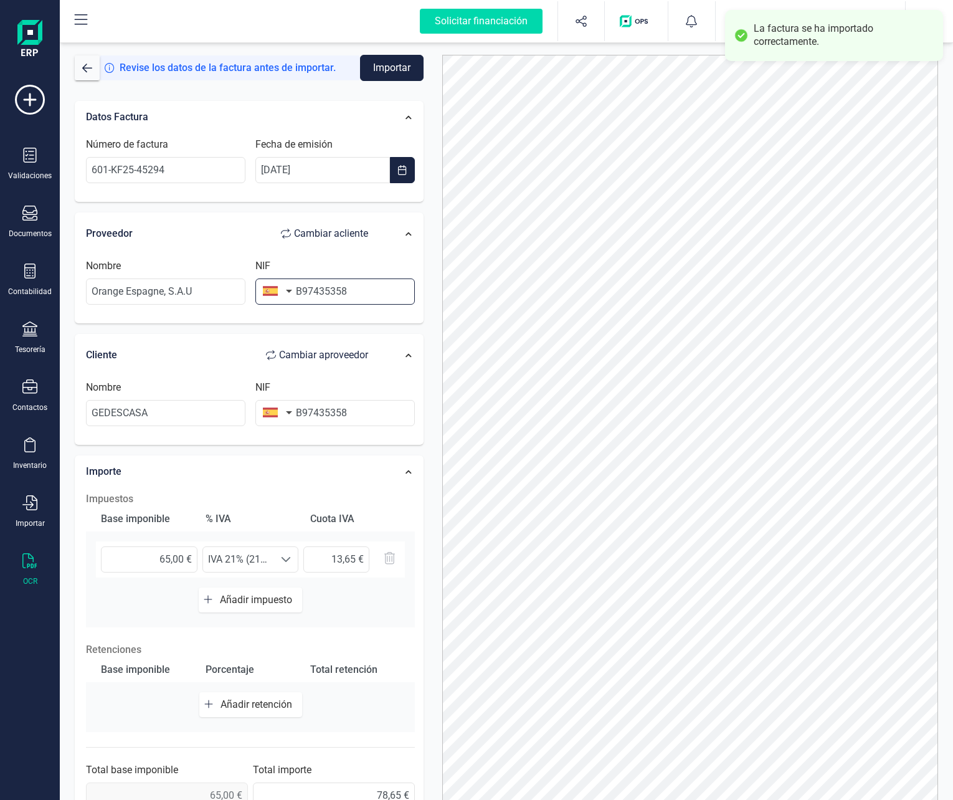
click at [300, 284] on input "B97435358" at bounding box center [334, 291] width 159 height 26
paste input "A82009812"
type input "A82009812"
click at [387, 82] on form "Revise los datos de la factura antes de importar. Importar Datos Factura Número…" at bounding box center [249, 453] width 349 height 796
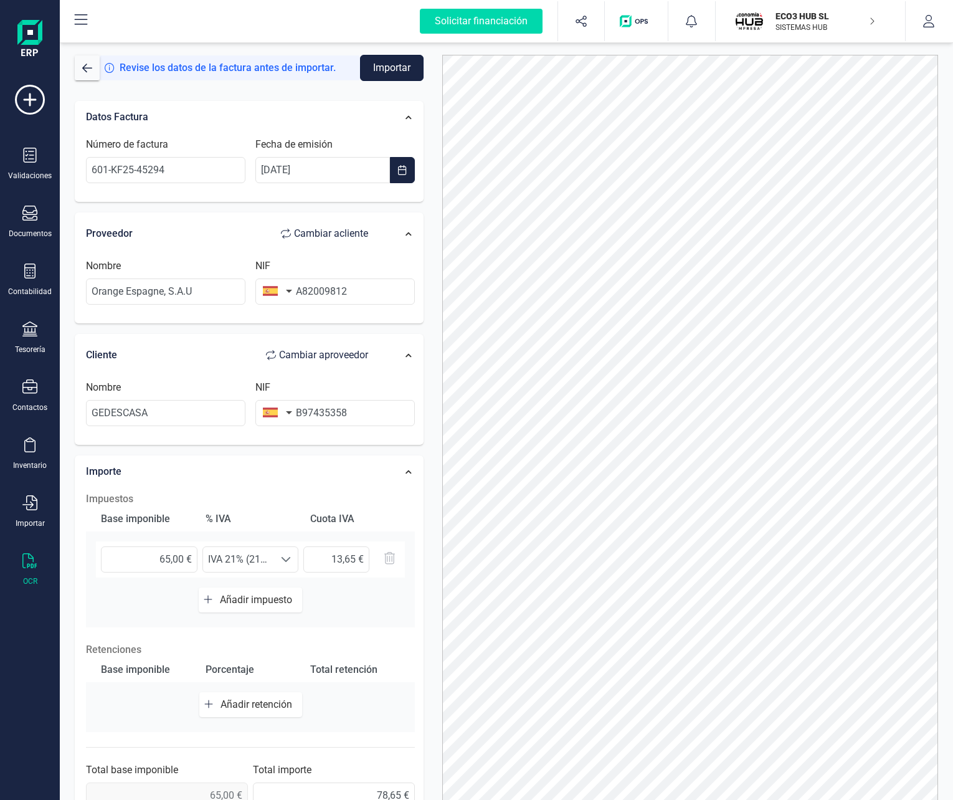
click at [392, 73] on button "Importar" at bounding box center [392, 68] width 64 height 26
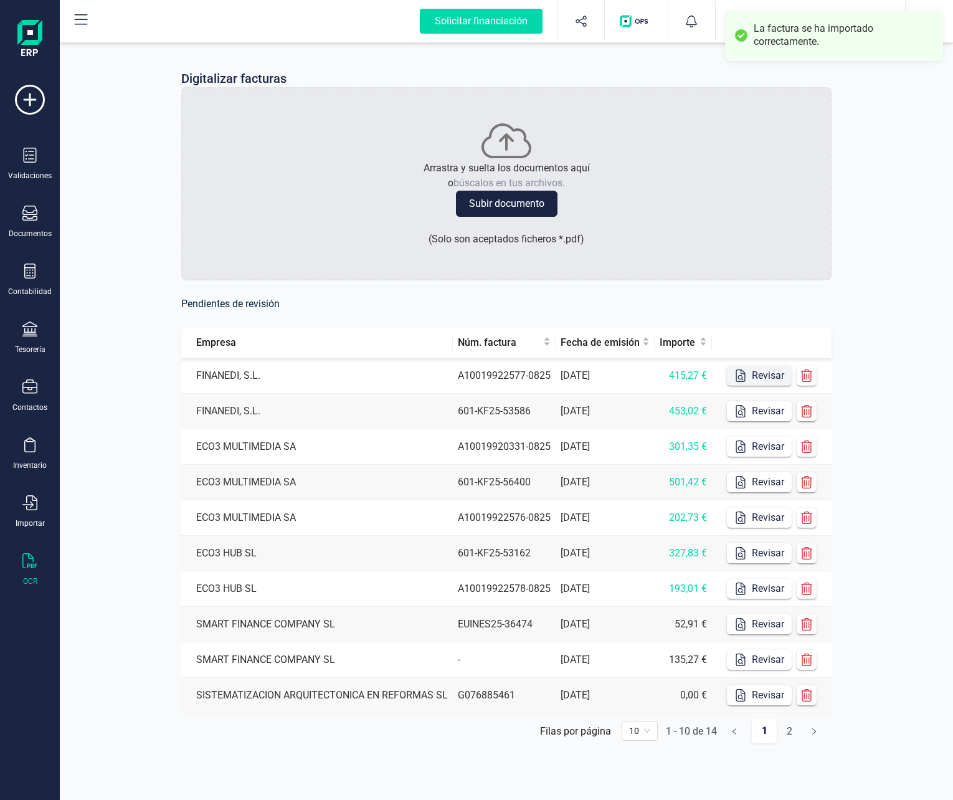
click at [750, 371] on button "Revisar" at bounding box center [759, 376] width 65 height 20
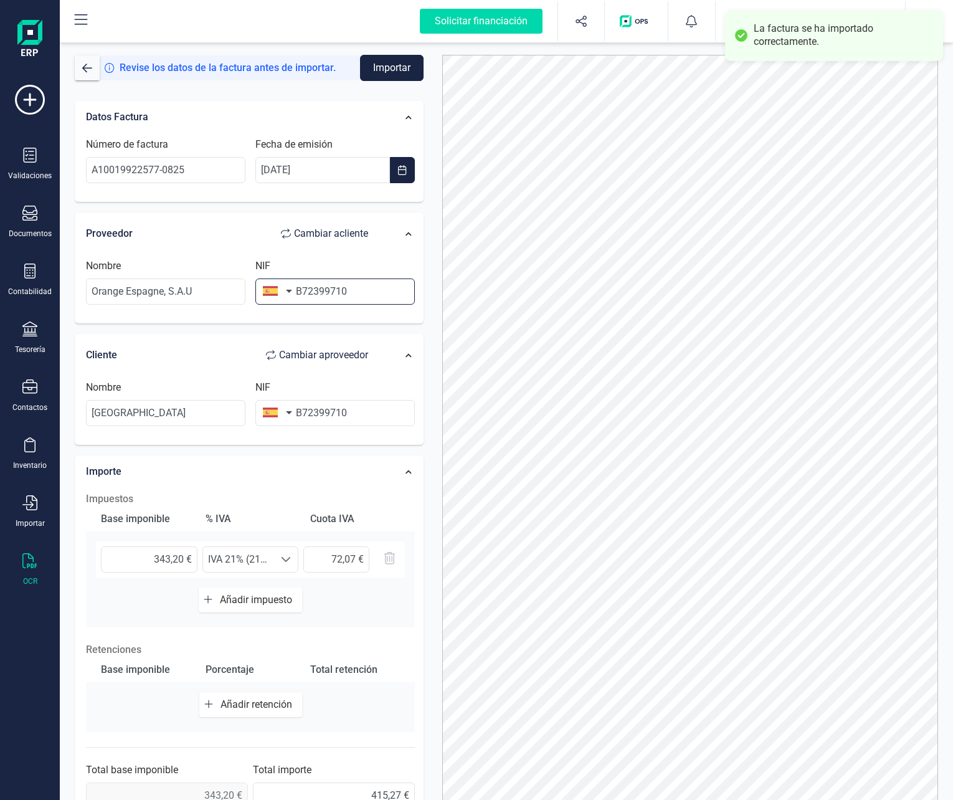
click at [328, 291] on input "B72399710" at bounding box center [334, 291] width 159 height 26
paste input "A82009812"
type input "A82009812"
drag, startPoint x: 387, startPoint y: 60, endPoint x: 422, endPoint y: 73, distance: 37.2
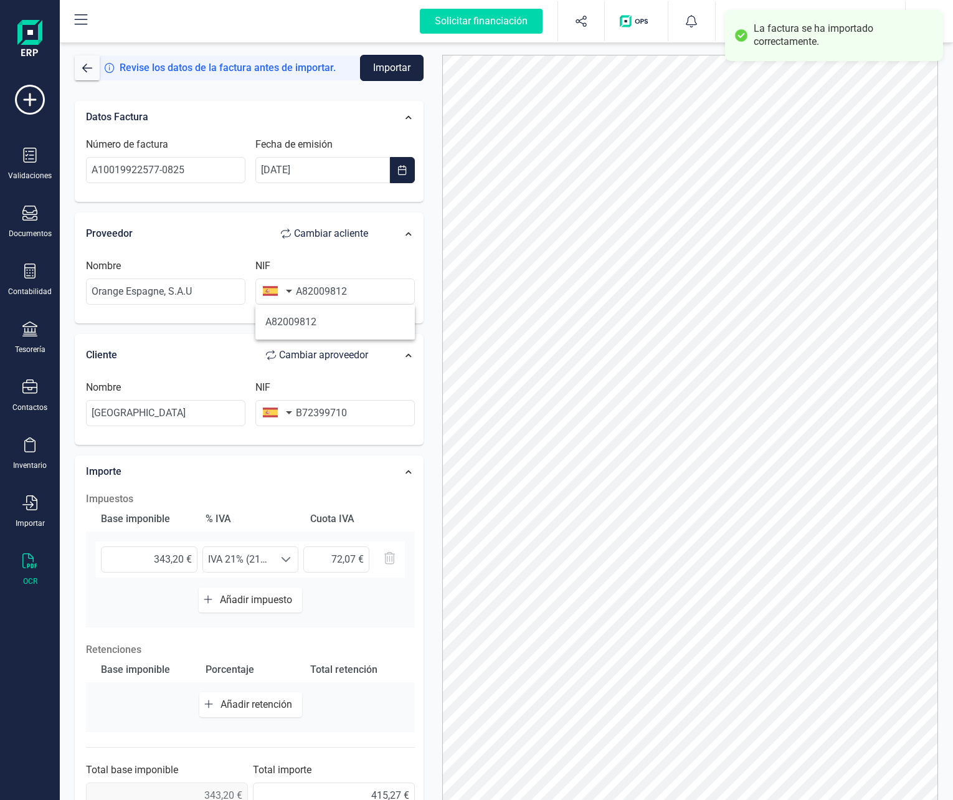
click at [388, 60] on button "Importar" at bounding box center [392, 68] width 64 height 26
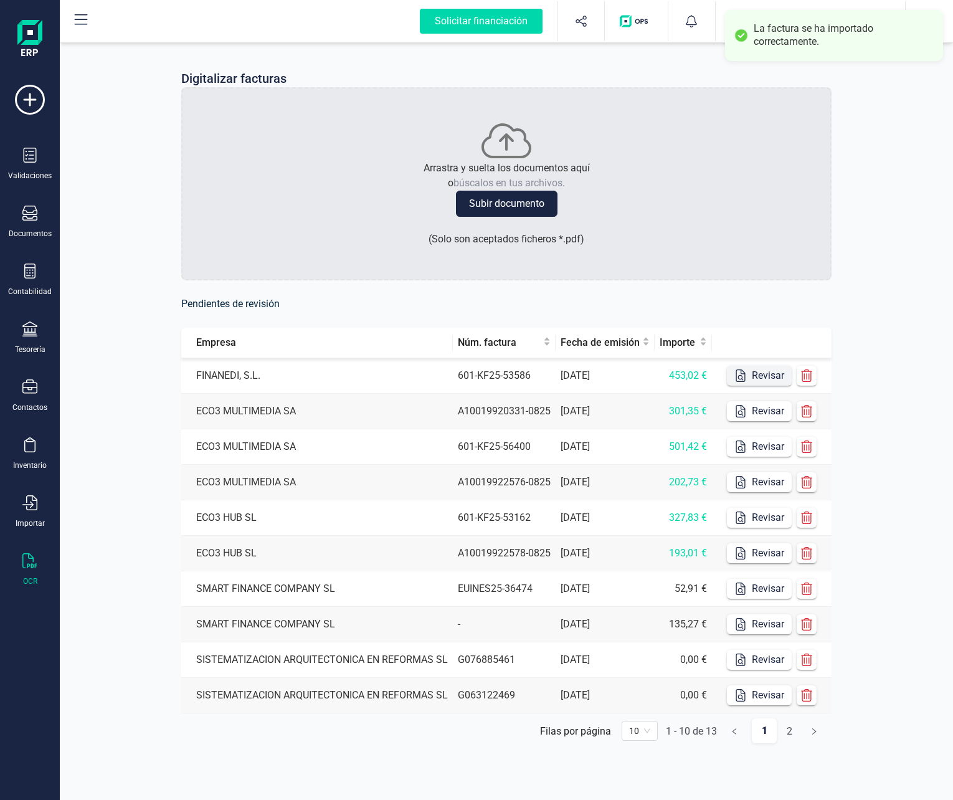
click at [743, 371] on icon "button" at bounding box center [740, 375] width 12 height 12
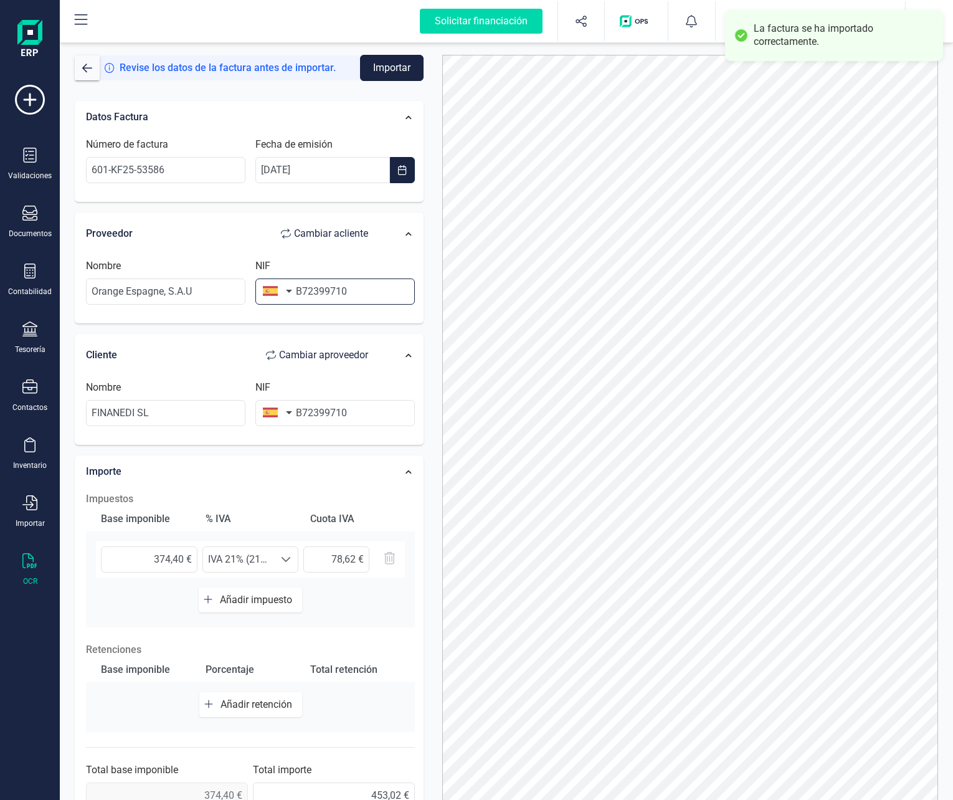
click at [302, 288] on input "B72399710" at bounding box center [334, 291] width 159 height 26
paste input "A82009812"
type input "A82009812"
click at [373, 69] on button "Importar" at bounding box center [392, 68] width 64 height 26
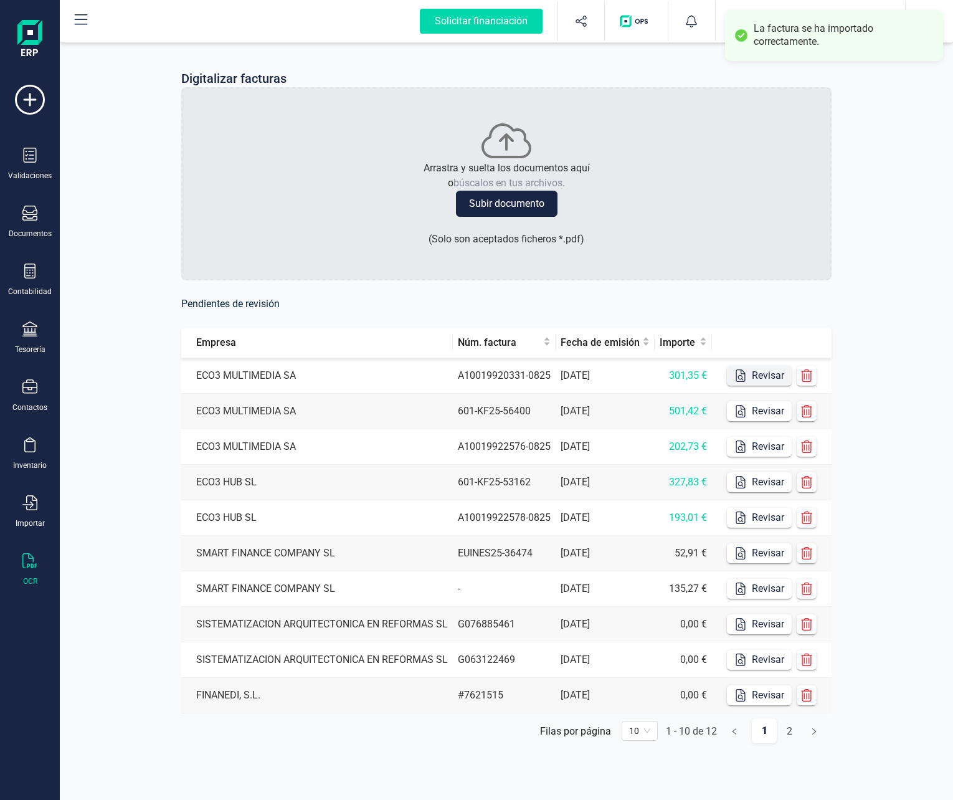
click at [736, 371] on icon "button" at bounding box center [740, 375] width 9 height 12
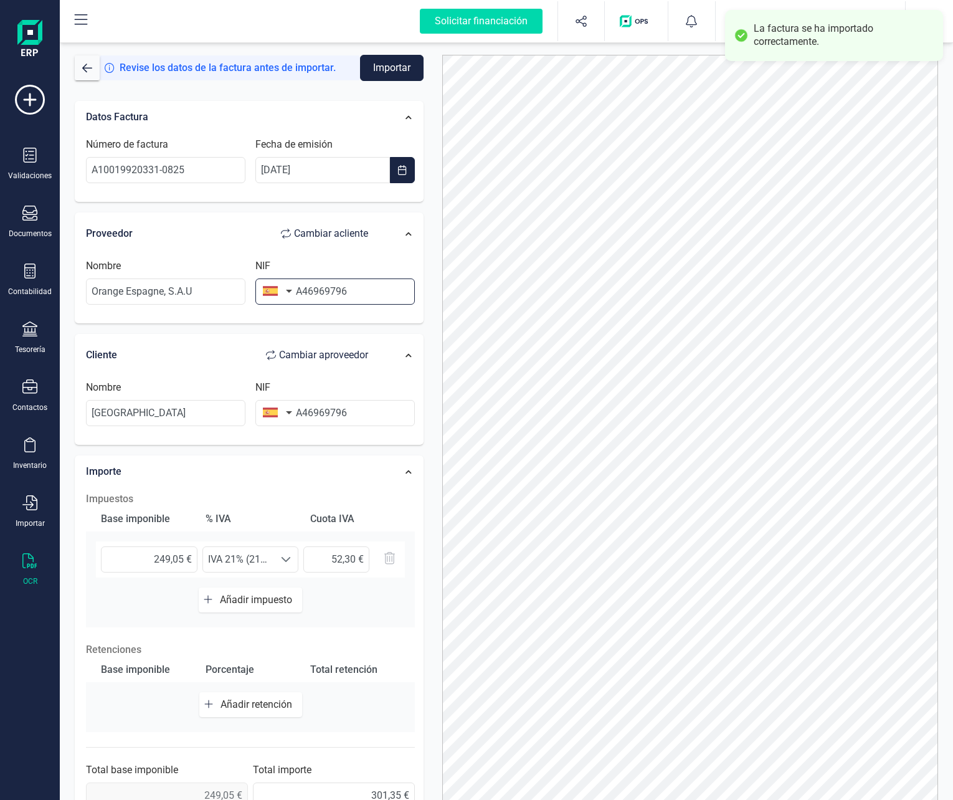
click at [329, 289] on input "A46969796" at bounding box center [334, 291] width 159 height 26
paste input "82009812"
type input "A82009812"
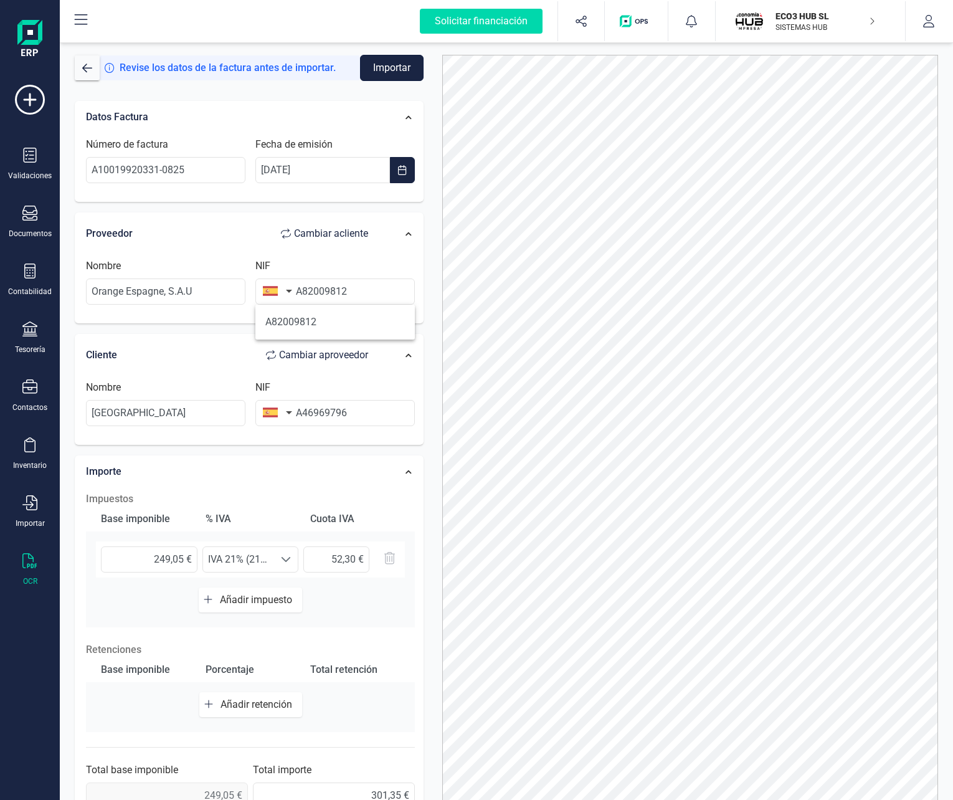
click at [389, 68] on button "Importar" at bounding box center [392, 68] width 64 height 26
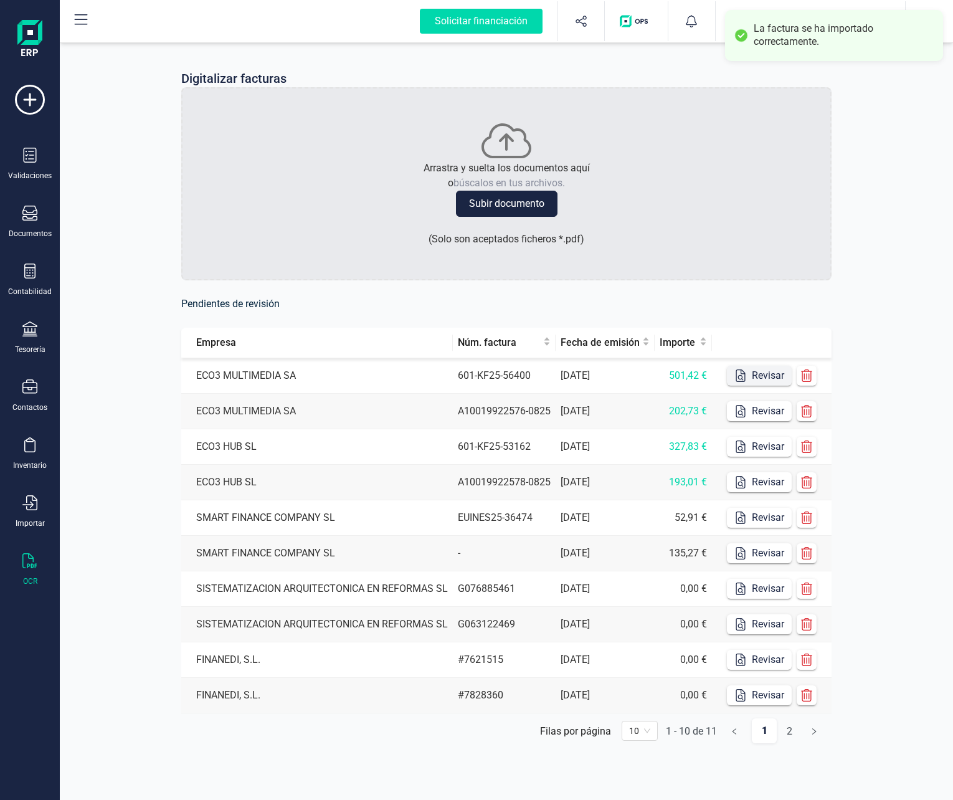
click at [757, 377] on button "Revisar" at bounding box center [759, 376] width 65 height 20
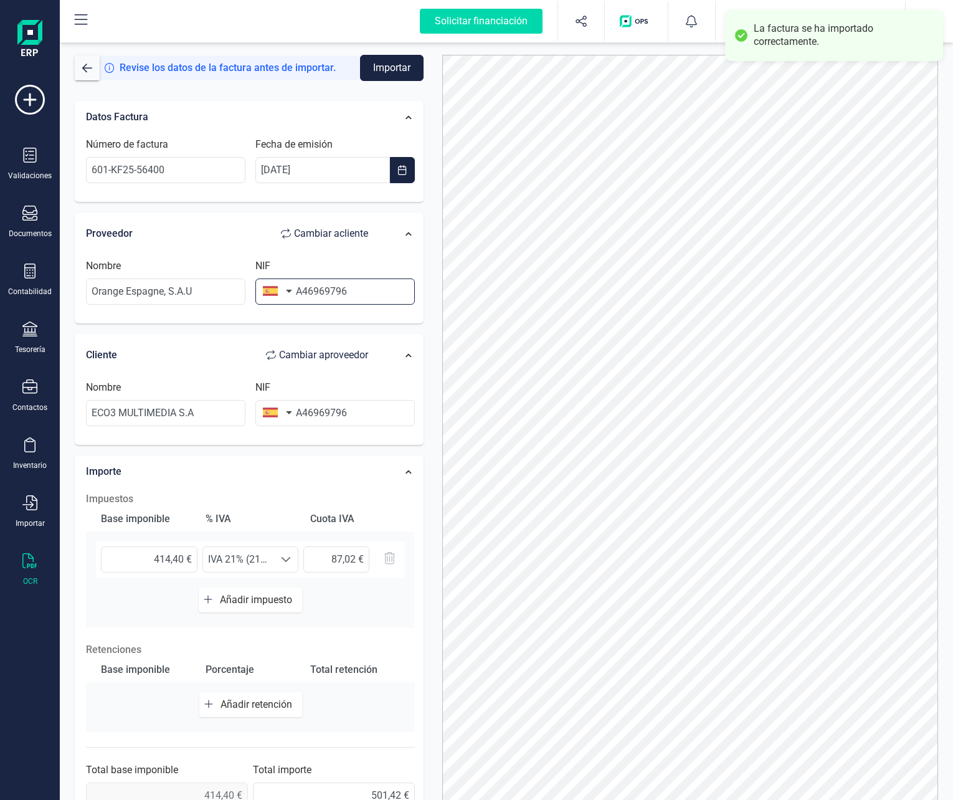
click at [318, 294] on input "A46969796" at bounding box center [334, 291] width 159 height 26
paste input "82009812"
type input "A82009812"
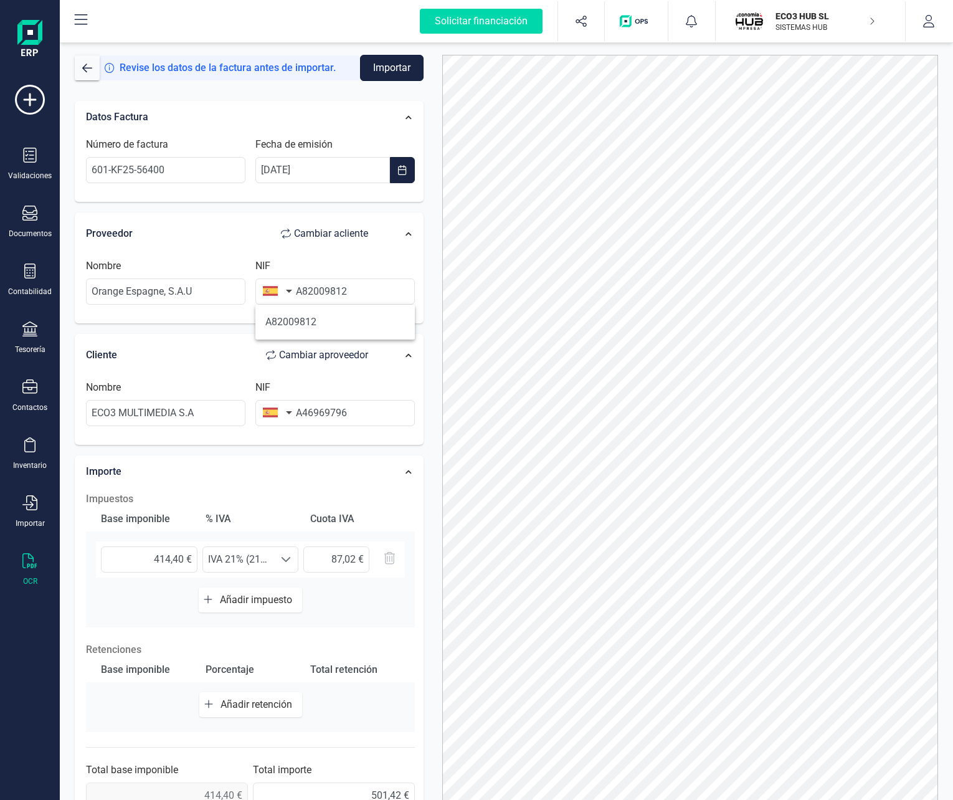
click at [396, 70] on button "Importar" at bounding box center [392, 68] width 64 height 26
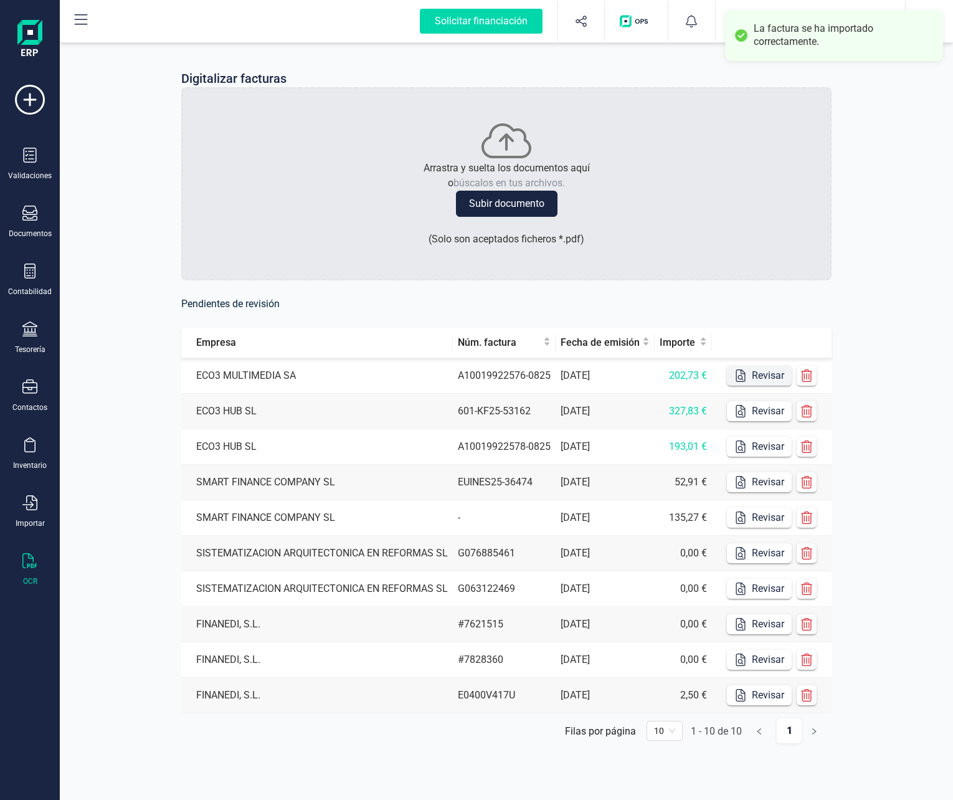
click at [755, 371] on button "Revisar" at bounding box center [759, 376] width 65 height 20
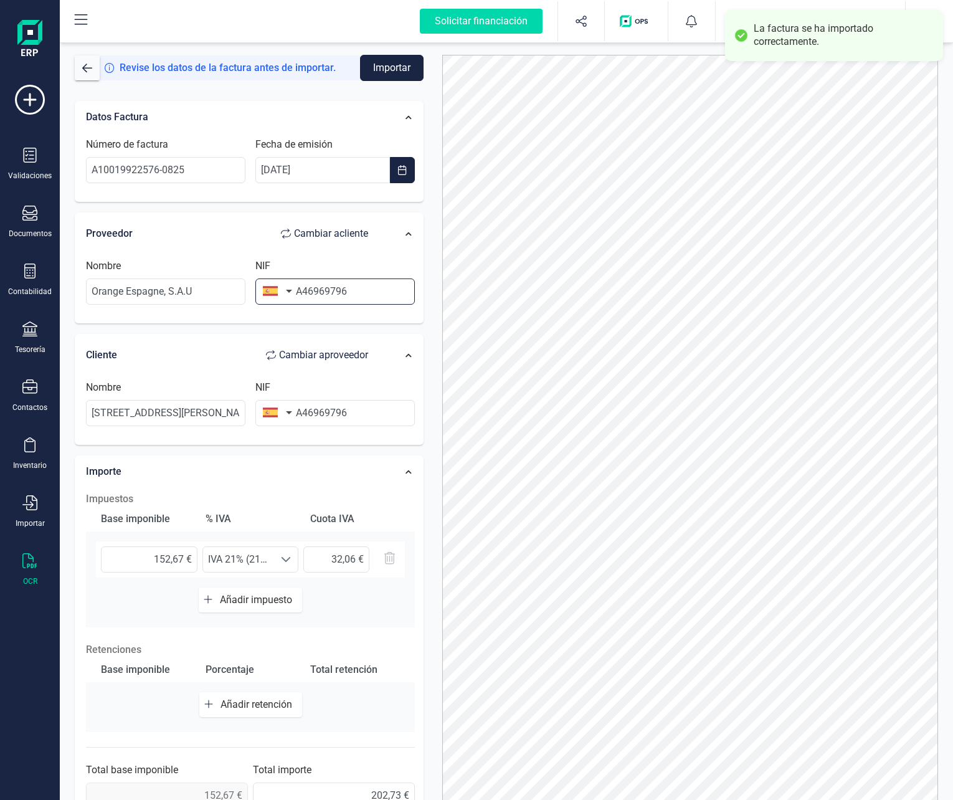
click at [320, 286] on input "A46969796" at bounding box center [334, 291] width 159 height 26
paste input "82009812"
type input "A82009812"
click at [173, 394] on div "Nombre [STREET_ADDRESS][PERSON_NAME]" at bounding box center [165, 403] width 169 height 46
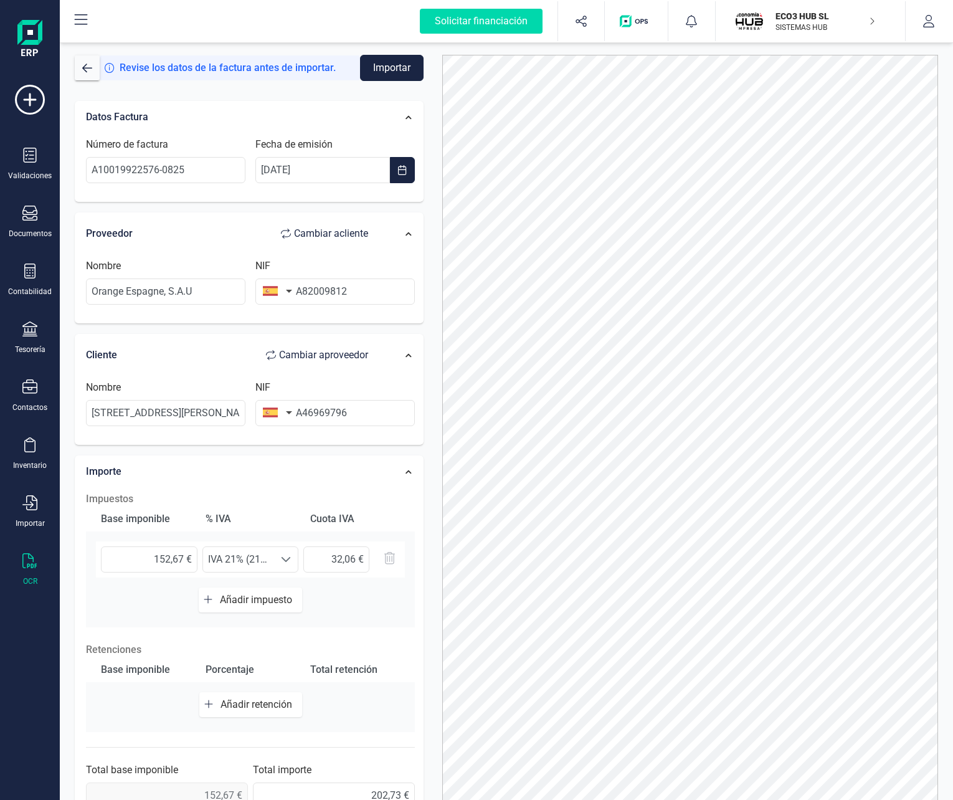
click at [173, 394] on div "Nombre [STREET_ADDRESS][PERSON_NAME]" at bounding box center [165, 403] width 169 height 46
drag, startPoint x: 173, startPoint y: 394, endPoint x: 293, endPoint y: 412, distance: 122.1
click at [292, 303] on button "button" at bounding box center [274, 290] width 39 height 25
click at [372, 412] on input "A46969796" at bounding box center [334, 413] width 159 height 26
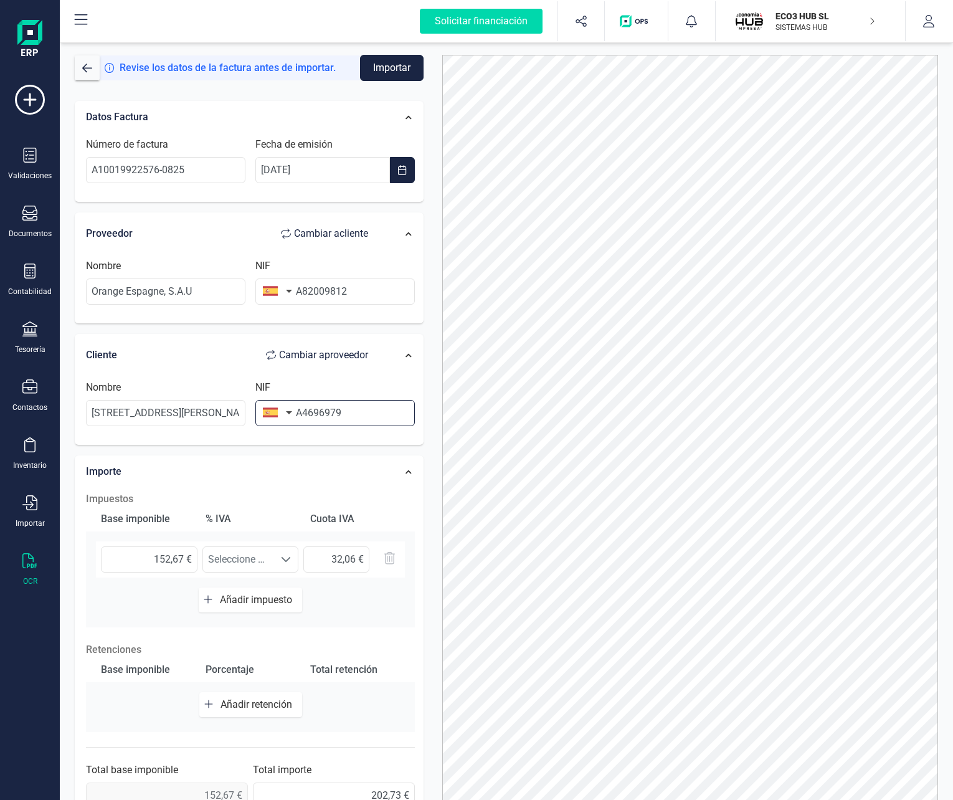
type input "A46969796"
click at [335, 451] on li "A46969796" at bounding box center [334, 443] width 159 height 25
type input "ECO3 MULTIMEDIA SA"
click at [389, 67] on button "Importar" at bounding box center [392, 68] width 64 height 26
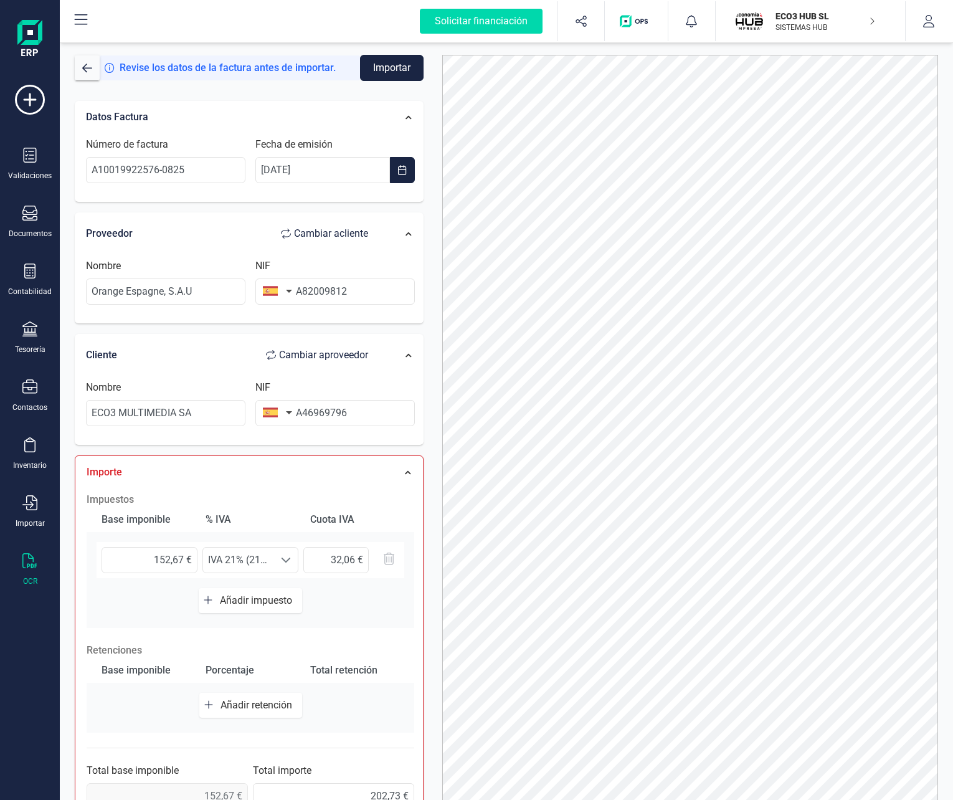
scroll to position [51, 0]
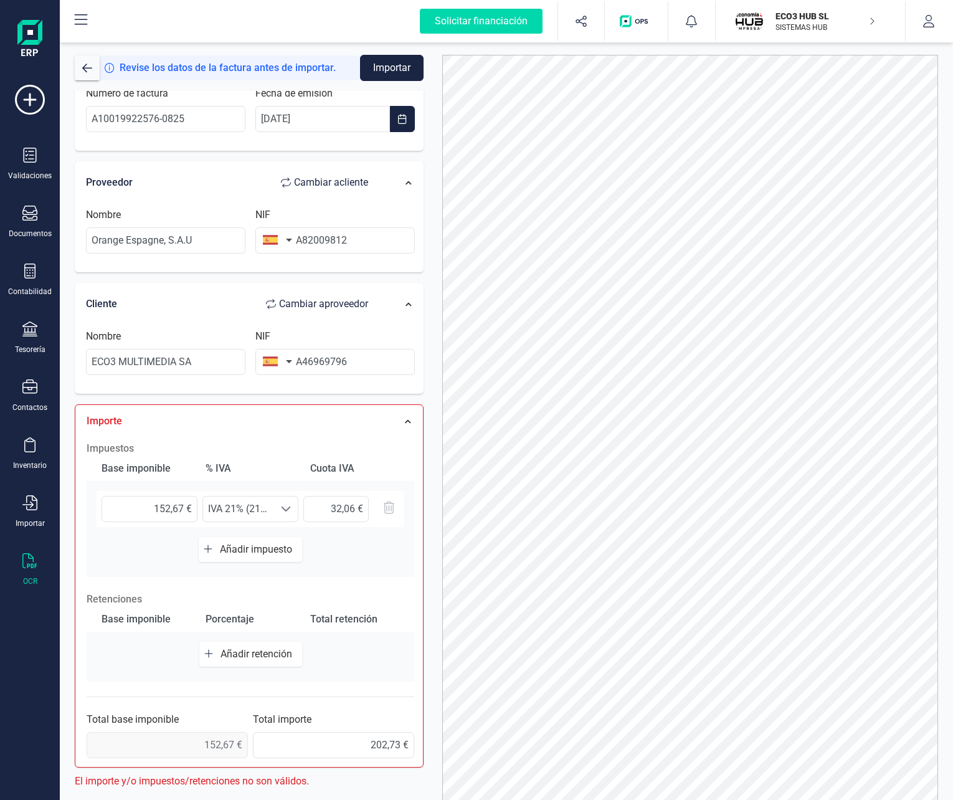
click at [257, 541] on button "Añadir impuesto" at bounding box center [250, 549] width 103 height 25
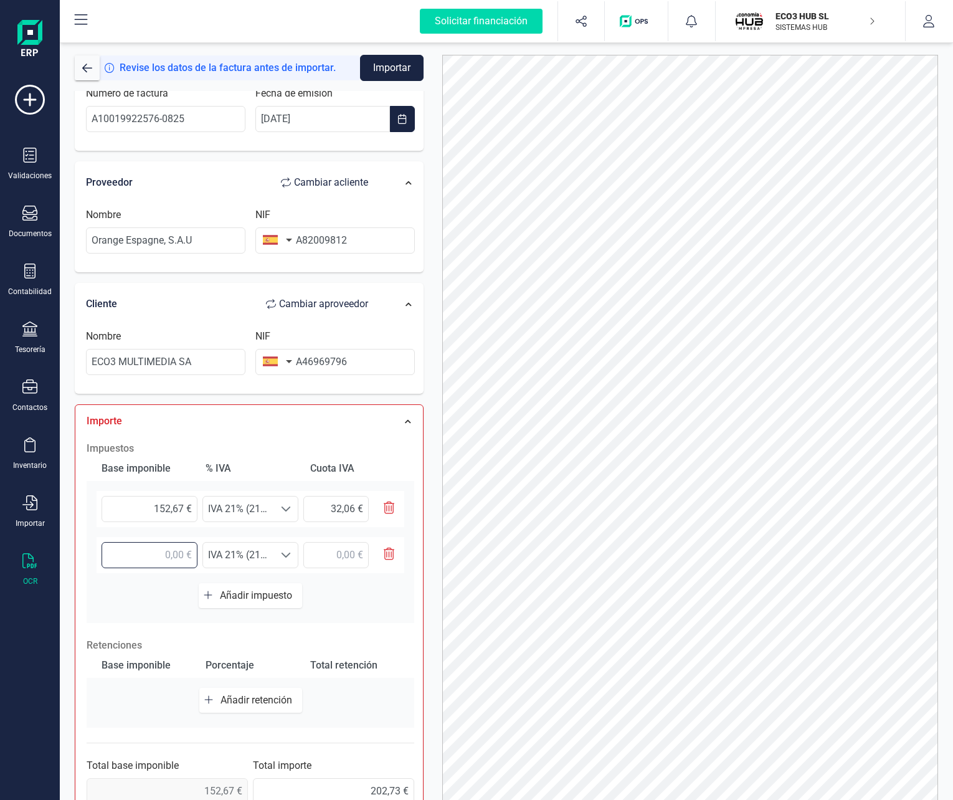
click at [145, 556] on input "text" at bounding box center [150, 555] width 96 height 26
type input "18,00 €"
click at [212, 521] on span "IVA 21% (21%)" at bounding box center [238, 508] width 71 height 25
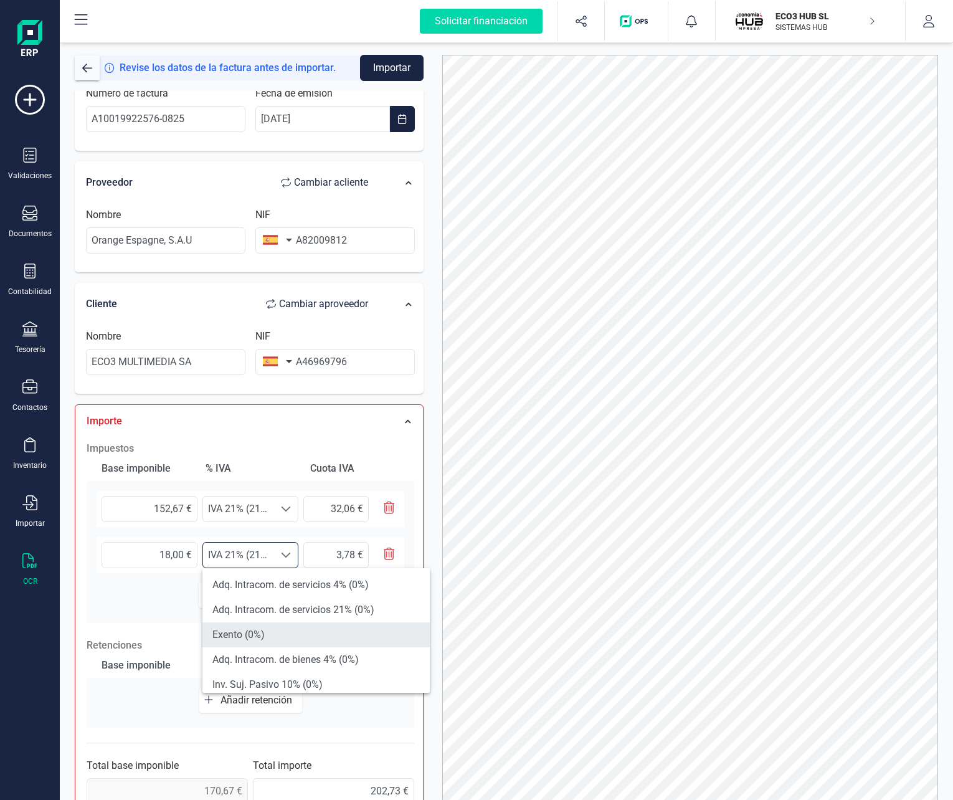
scroll to position [311, 0]
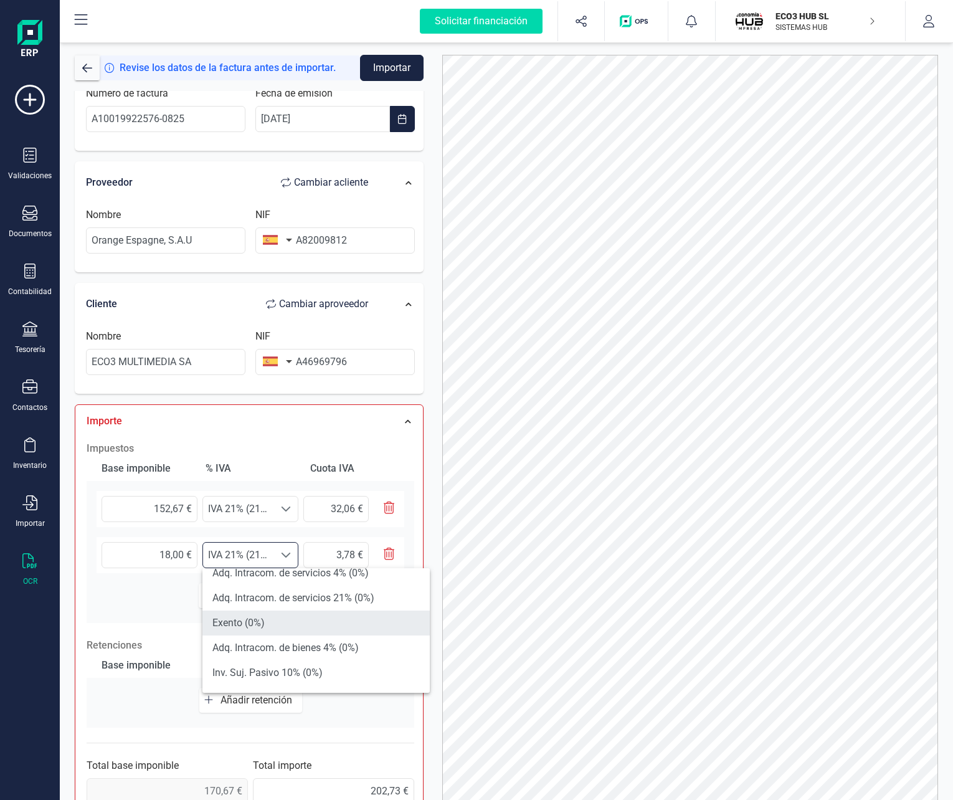
click at [272, 623] on li "Exento (0%)" at bounding box center [315, 622] width 227 height 25
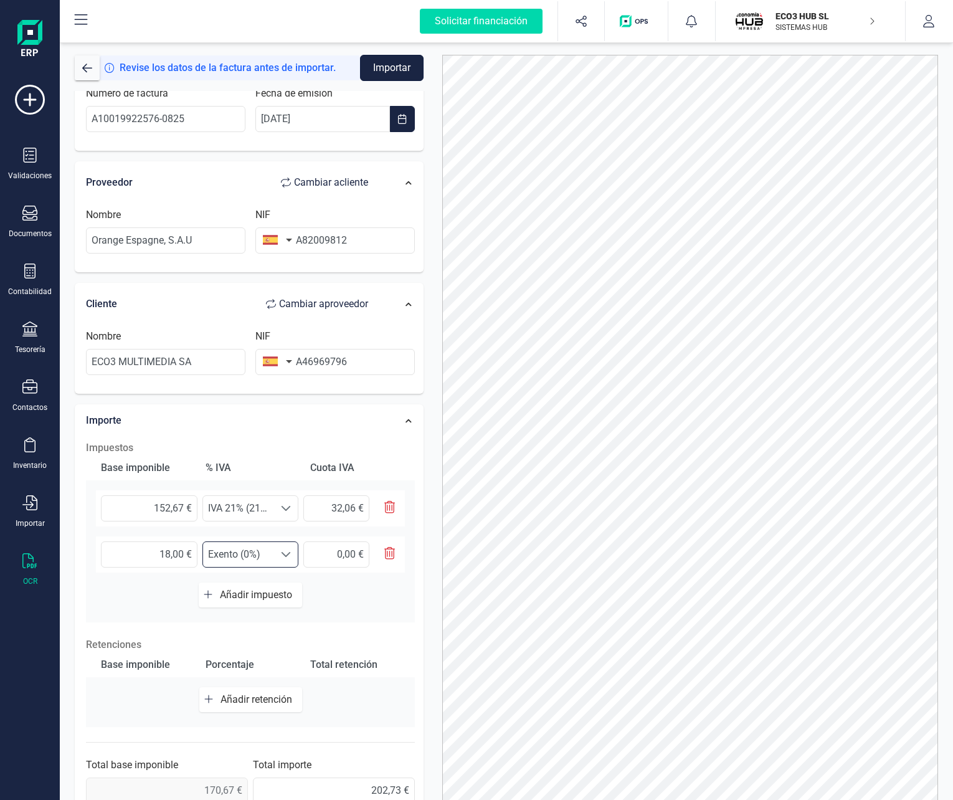
click at [397, 70] on button "Importar" at bounding box center [392, 68] width 64 height 26
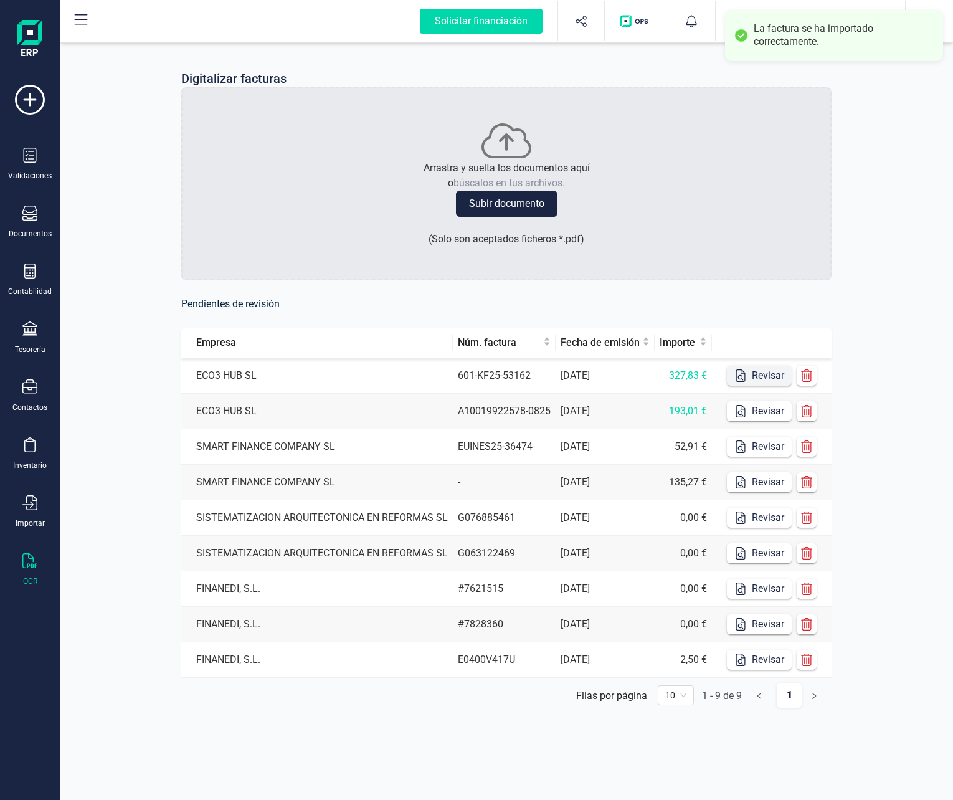
click at [754, 374] on button "Revisar" at bounding box center [759, 376] width 65 height 20
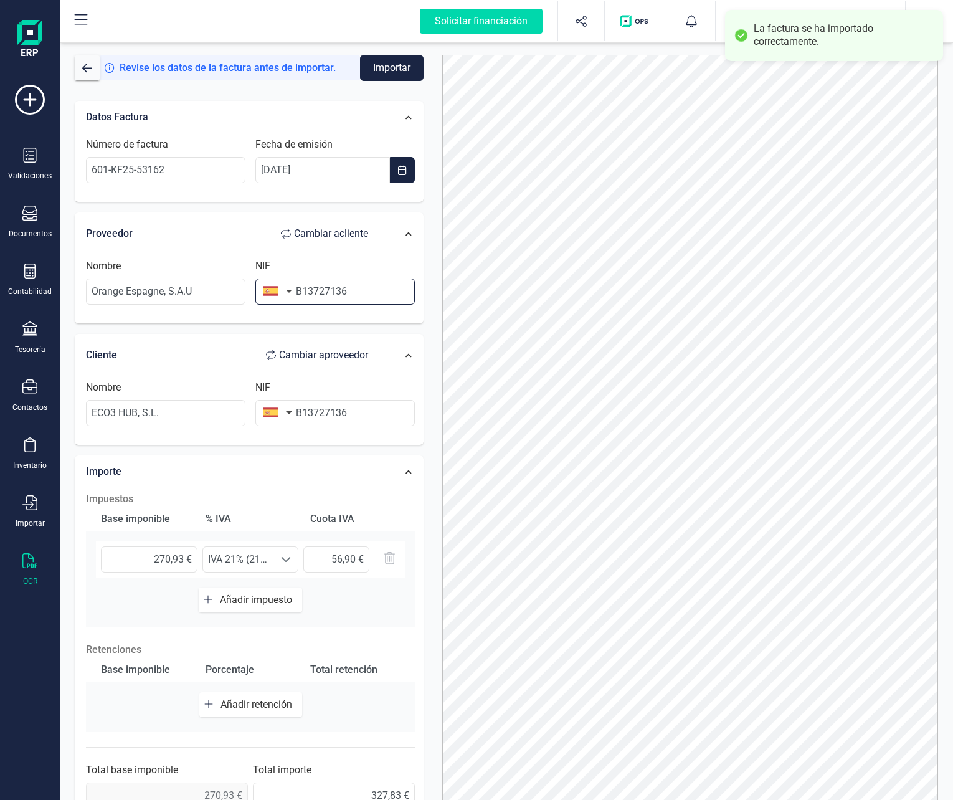
click at [328, 301] on input "B13727136" at bounding box center [334, 291] width 159 height 26
paste input "A82009812"
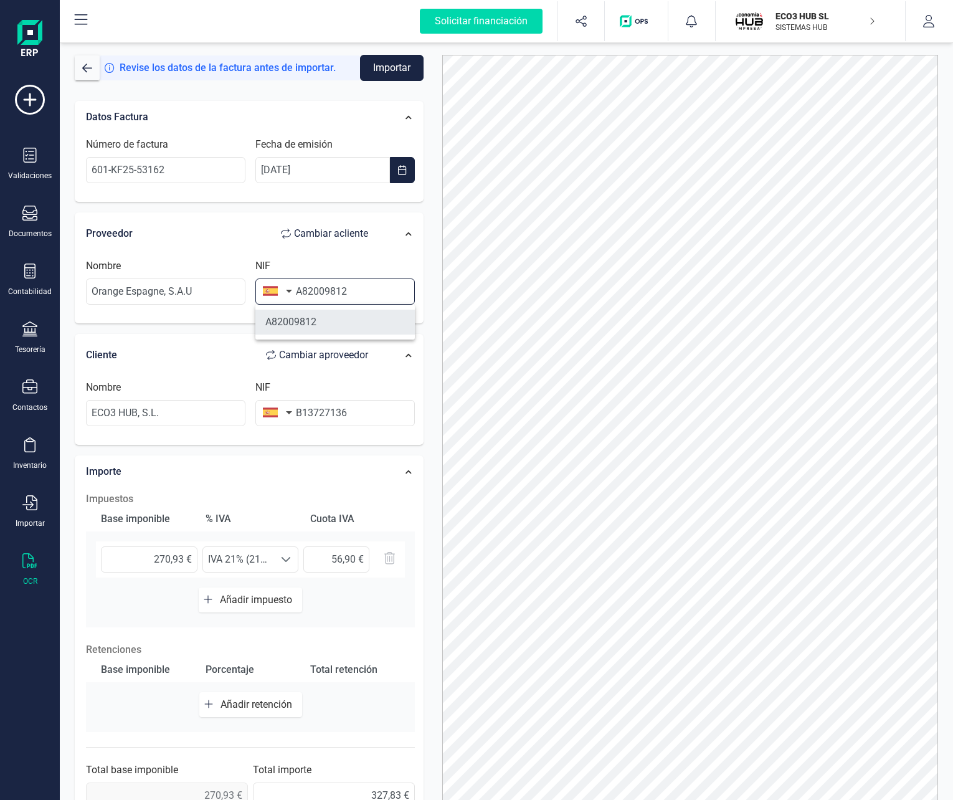
type input "A82009812"
click at [317, 325] on li "A82009812" at bounding box center [334, 322] width 159 height 25
type input "ORANGE [GEOGRAPHIC_DATA] SA"
click at [400, 75] on button "Importar" at bounding box center [392, 68] width 64 height 26
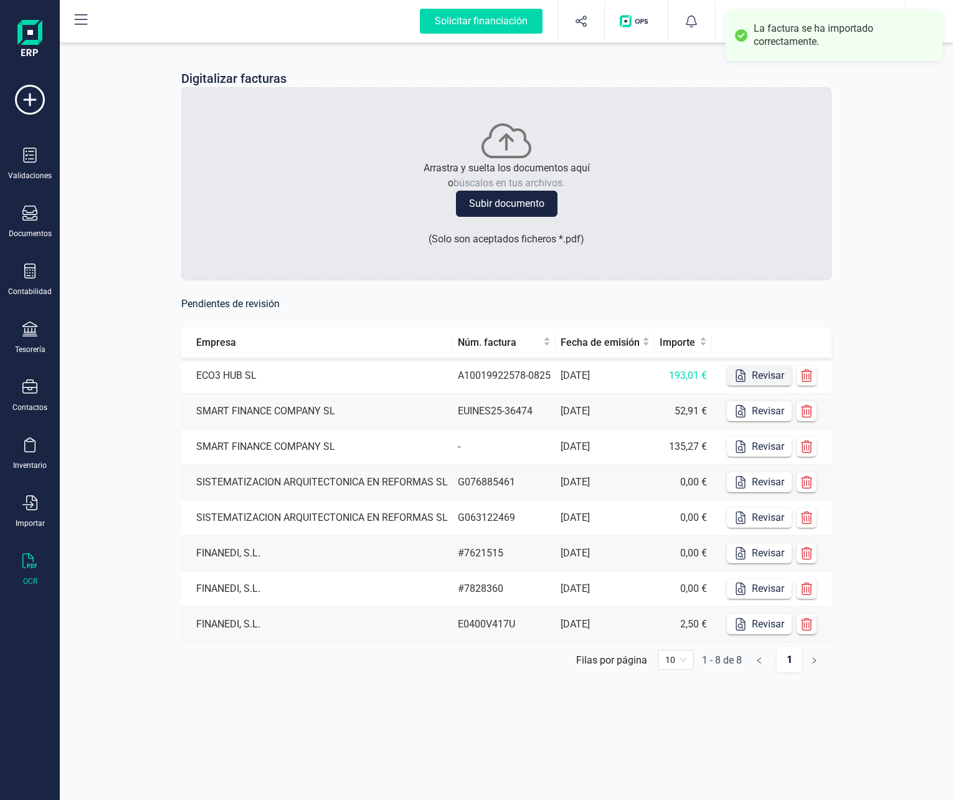
click at [745, 376] on icon "button" at bounding box center [740, 375] width 12 height 12
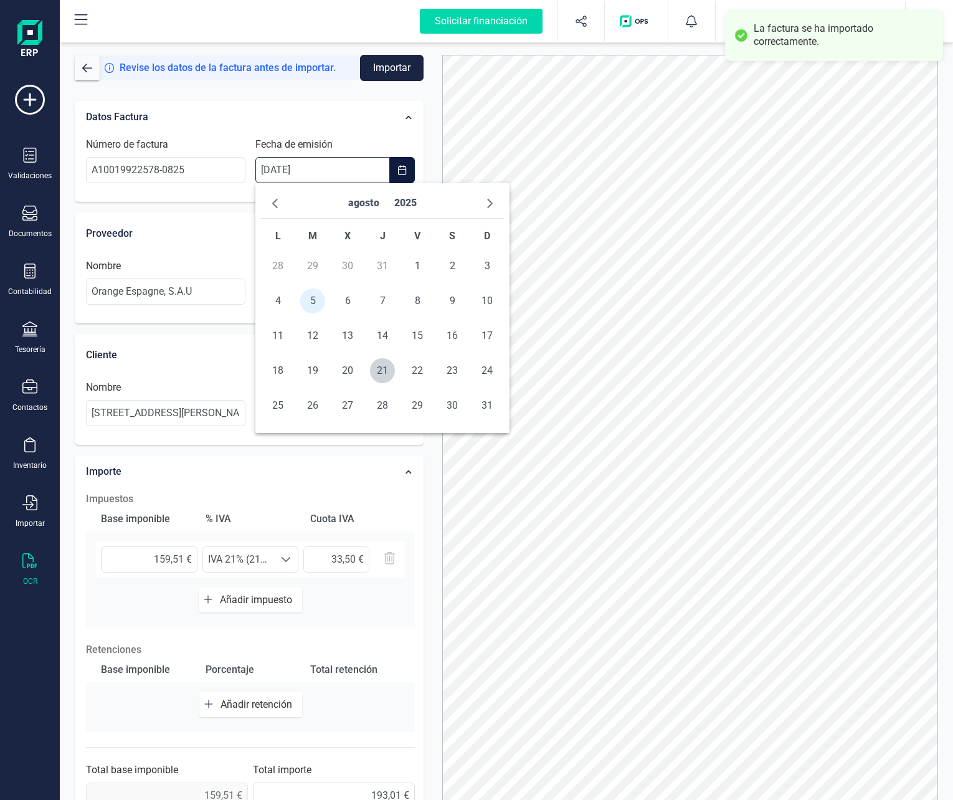
click at [319, 177] on input "[DATE]" at bounding box center [322, 170] width 135 height 26
click at [225, 115] on div "Datos Factura" at bounding box center [233, 116] width 307 height 27
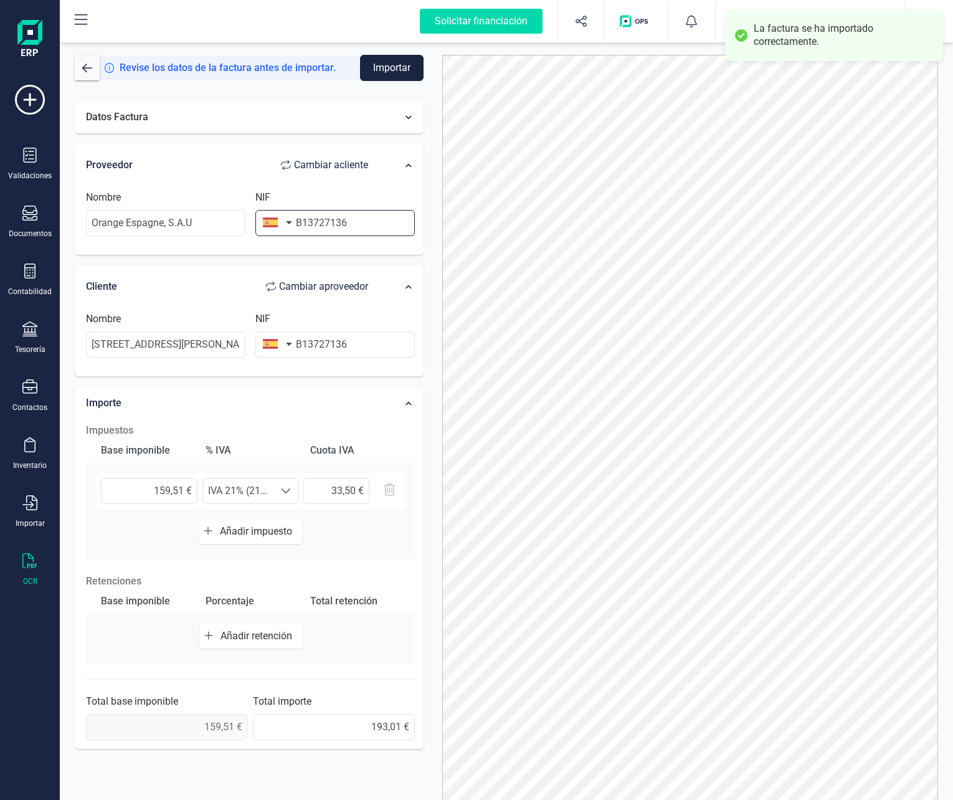
click at [331, 217] on input "B13727136" at bounding box center [334, 223] width 159 height 26
paste input "A82009812"
type input "A82009812"
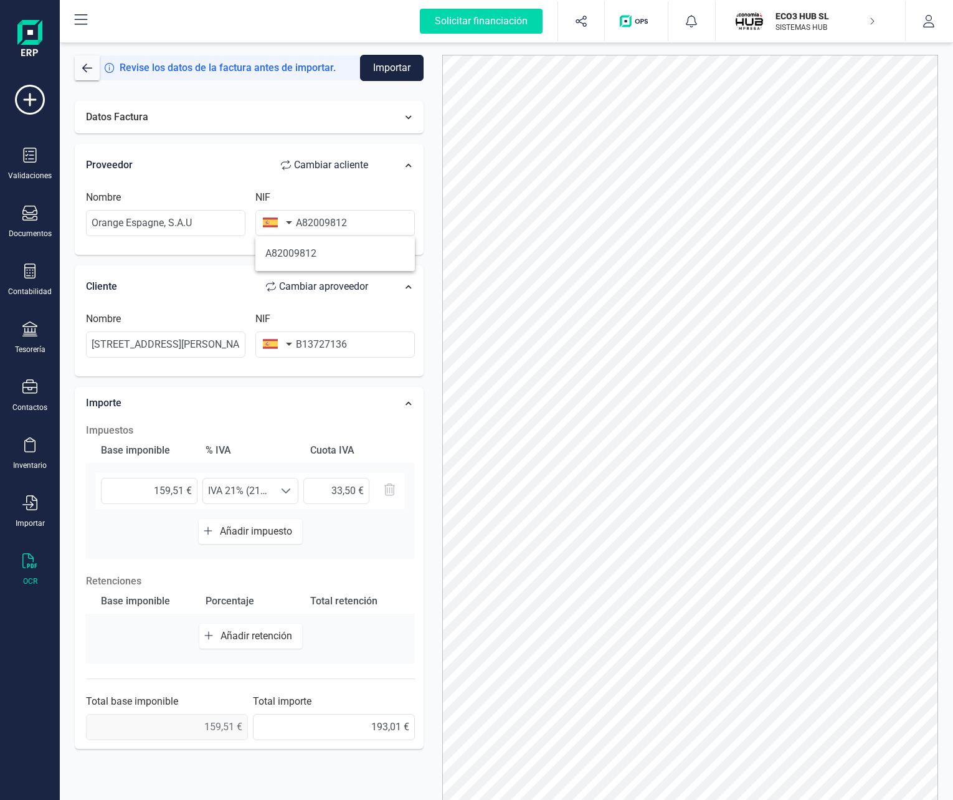
click at [393, 66] on button "Importar" at bounding box center [392, 68] width 64 height 26
